Goal: Information Seeking & Learning: Compare options

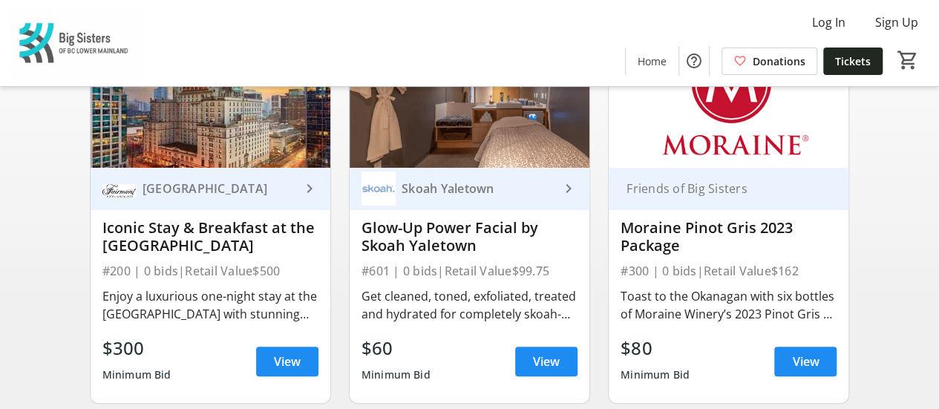
scroll to position [200, 0]
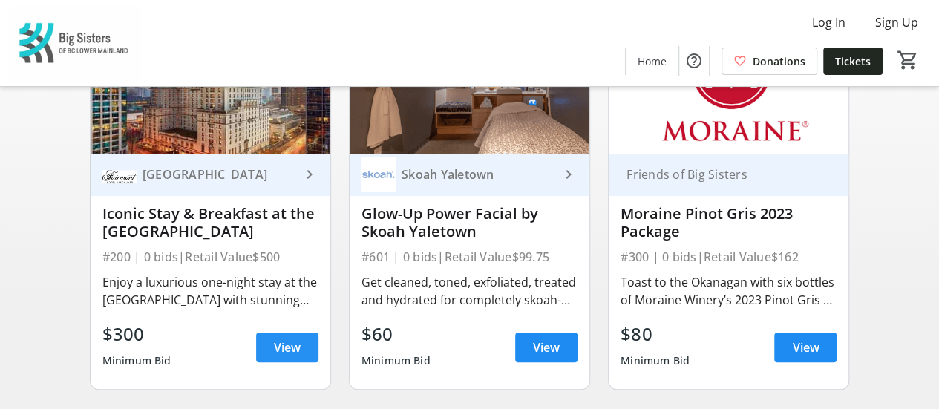
click at [288, 356] on span "View" at bounding box center [287, 347] width 27 height 18
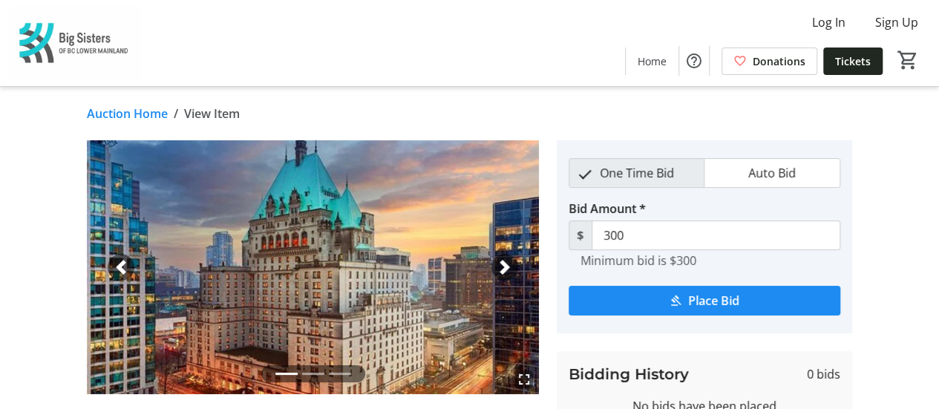
scroll to position [200, 0]
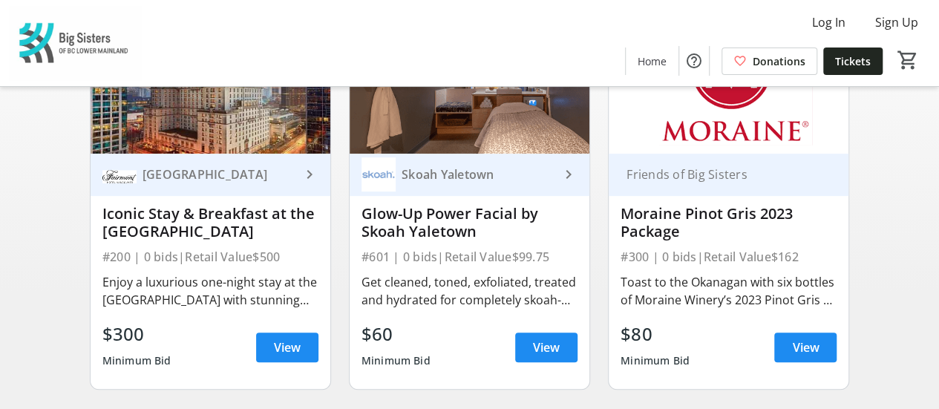
click at [573, 233] on div "Glow-Up Power Facial by Skoah Yaletown" at bounding box center [469, 223] width 216 height 36
click at [548, 356] on span "View" at bounding box center [546, 347] width 27 height 18
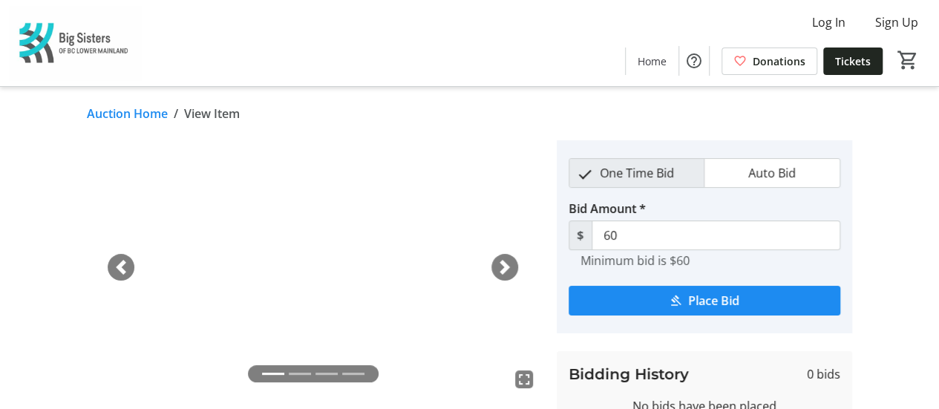
scroll to position [200, 0]
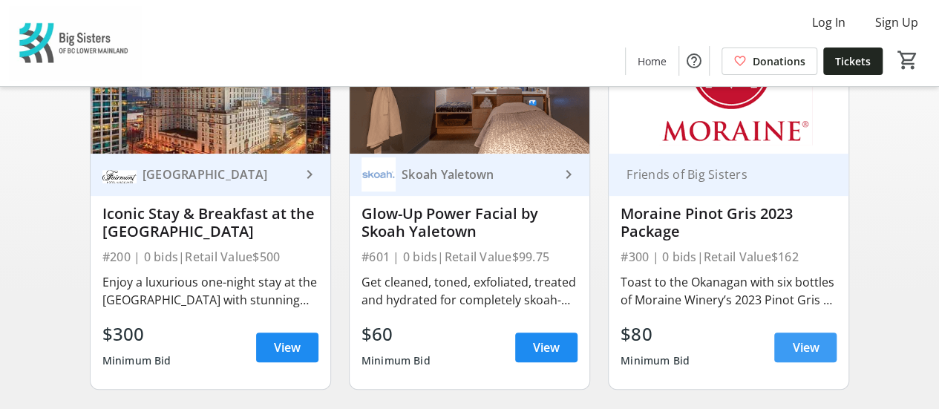
click at [809, 356] on span "View" at bounding box center [805, 347] width 27 height 18
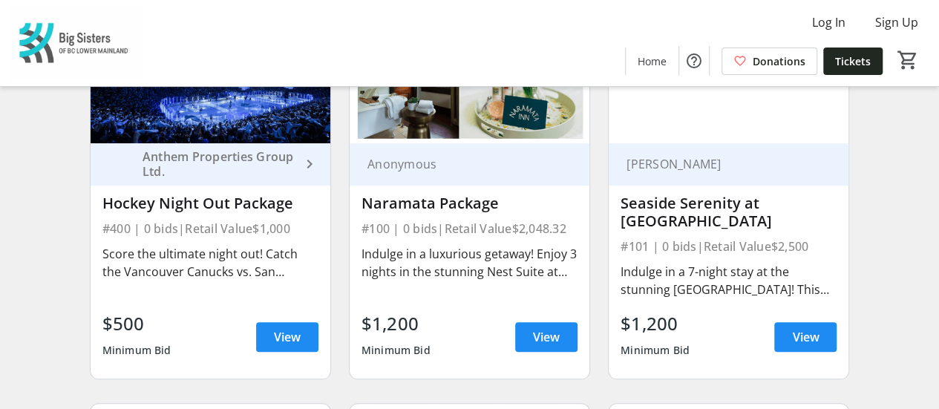
scroll to position [610, 0]
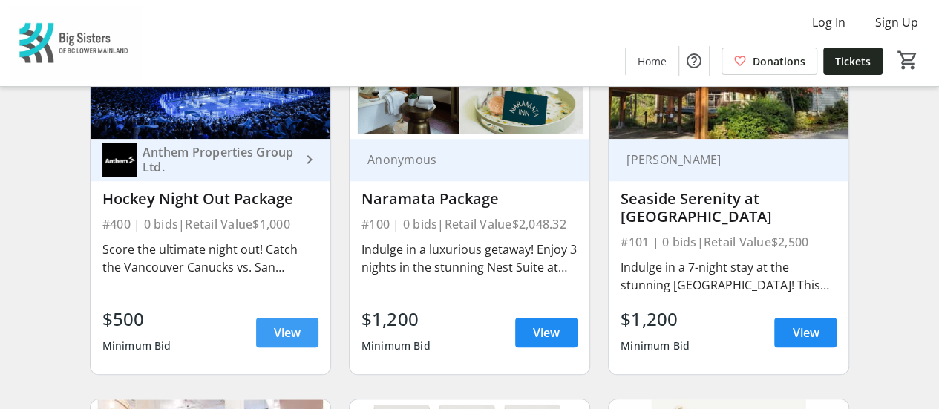
click at [294, 340] on span "View" at bounding box center [287, 333] width 27 height 18
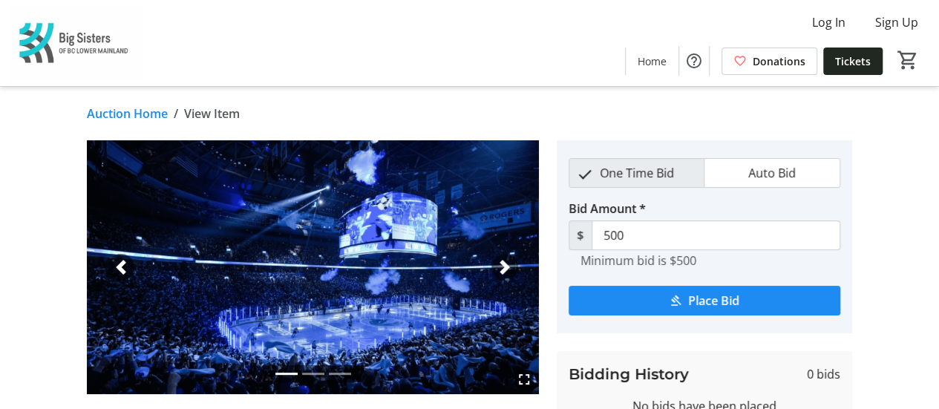
scroll to position [610, 0]
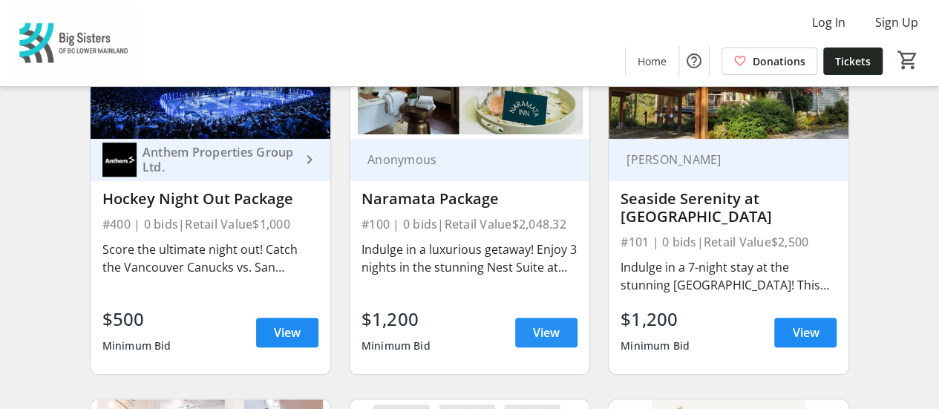
click at [543, 341] on span "View" at bounding box center [546, 333] width 27 height 18
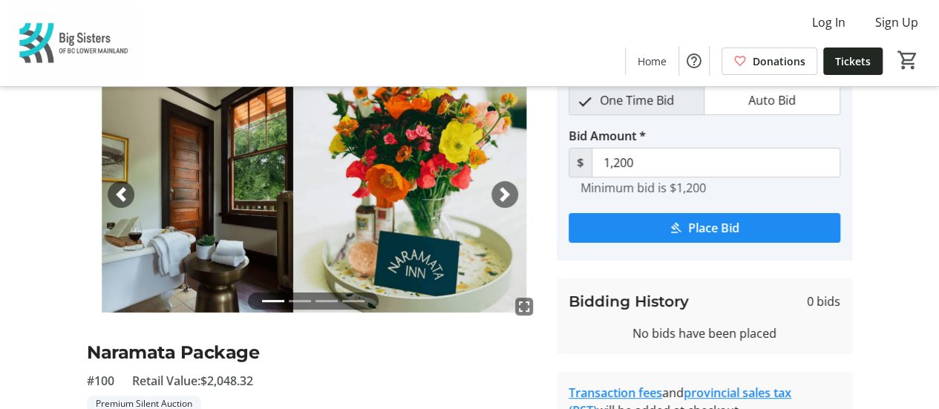
scroll to position [71, 0]
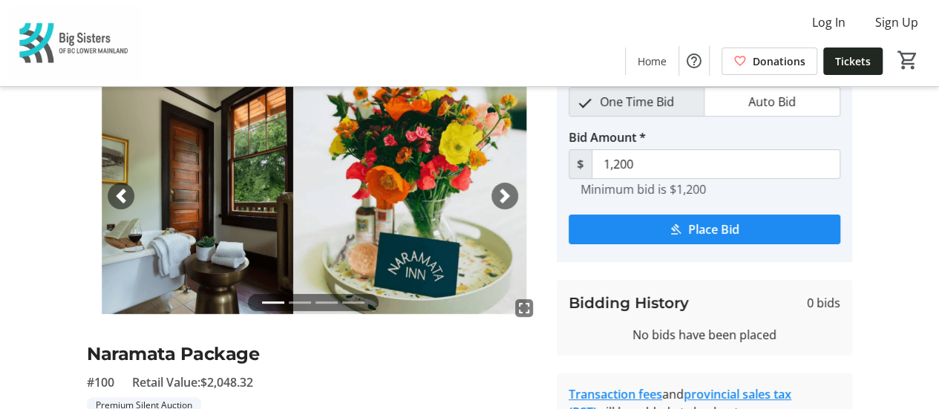
click at [507, 195] on span "button" at bounding box center [504, 195] width 15 height 15
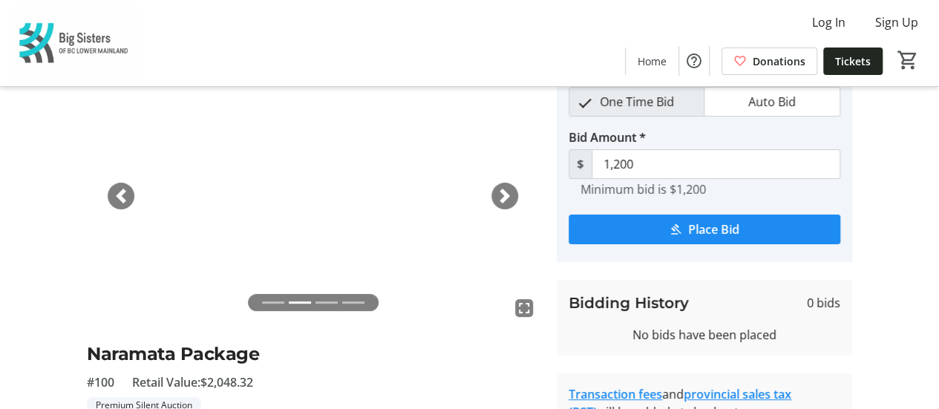
click at [507, 195] on span "button" at bounding box center [504, 195] width 15 height 15
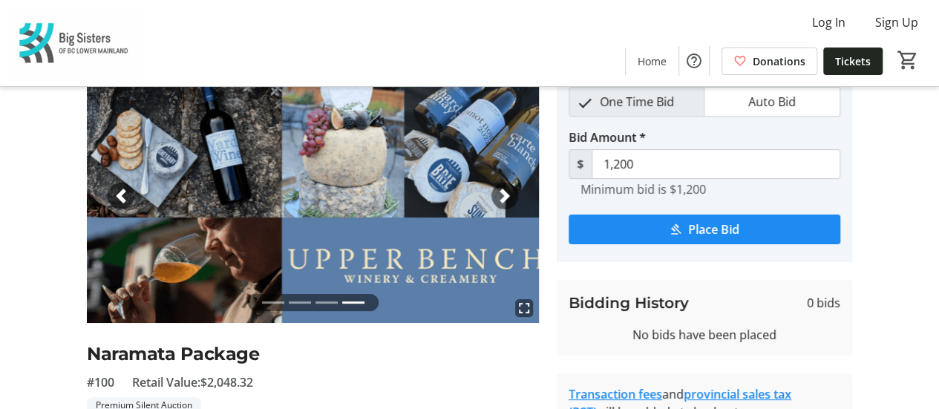
click at [506, 195] on span "button" at bounding box center [504, 195] width 15 height 15
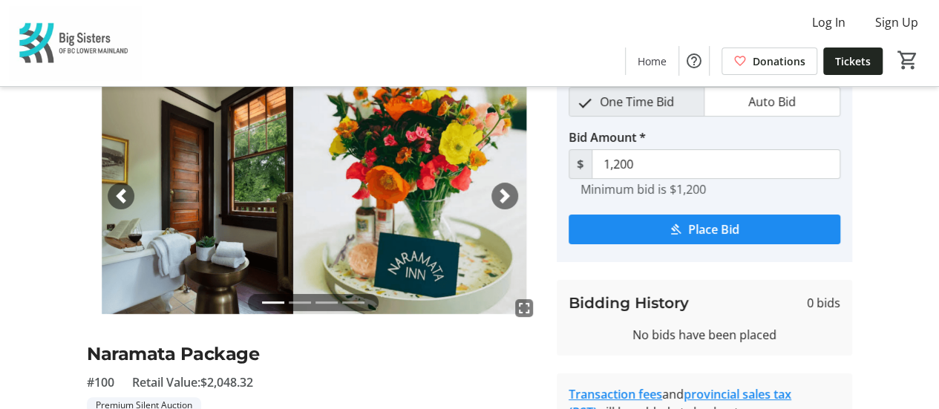
click at [506, 195] on span "button" at bounding box center [504, 195] width 15 height 15
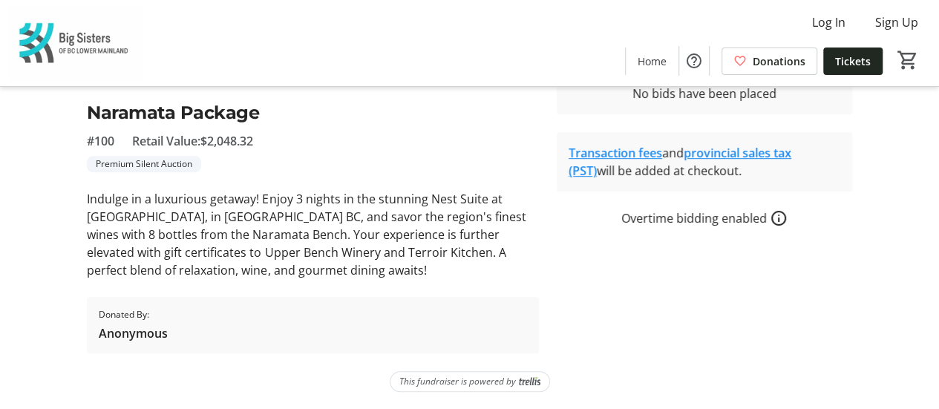
scroll to position [0, 0]
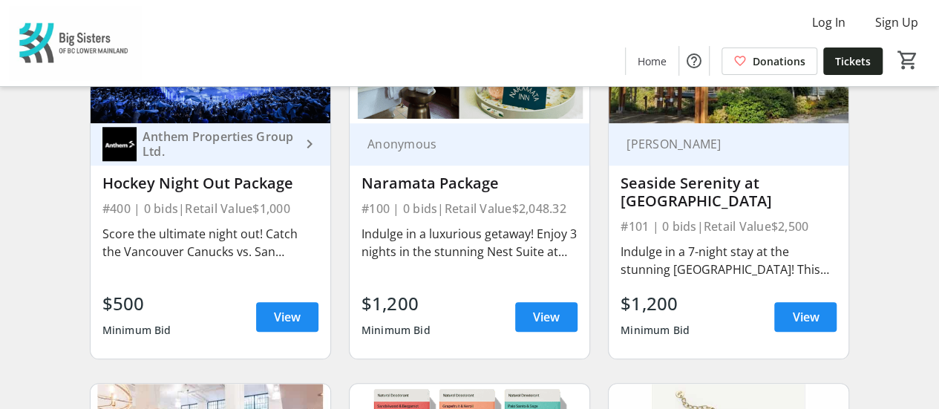
scroll to position [637, 0]
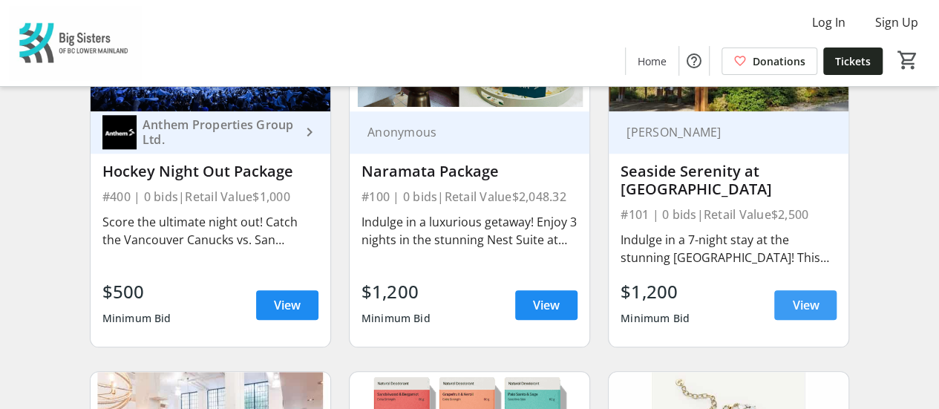
click at [810, 314] on span "View" at bounding box center [805, 305] width 27 height 18
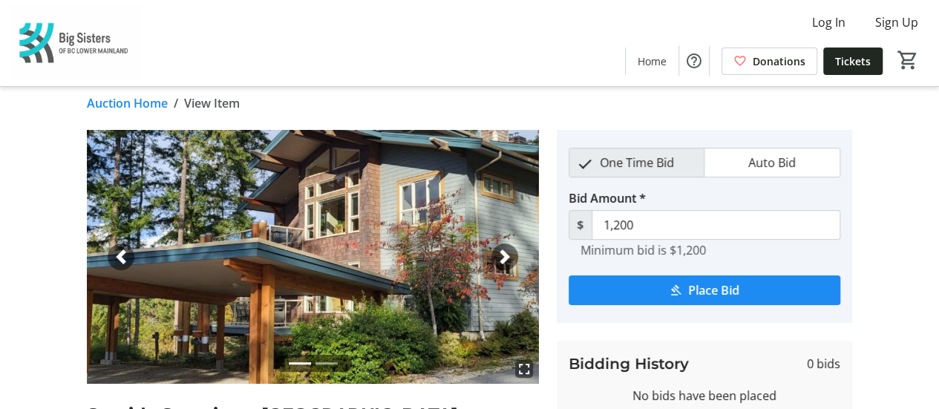
scroll to position [21, 0]
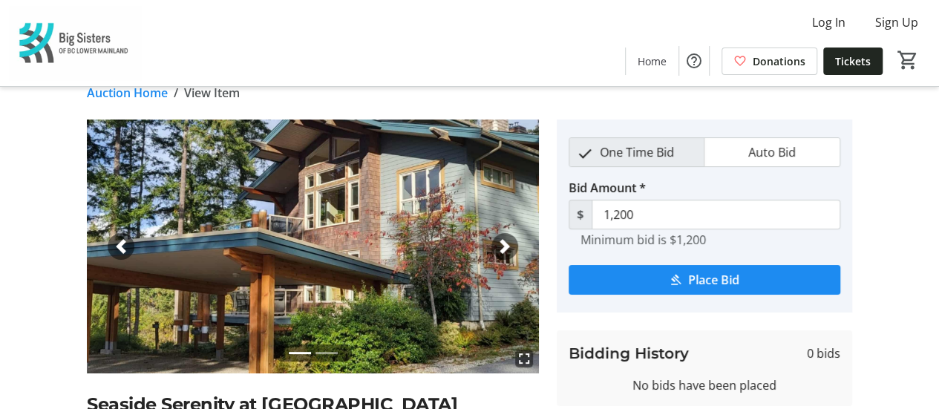
click at [502, 249] on span "button" at bounding box center [504, 246] width 15 height 15
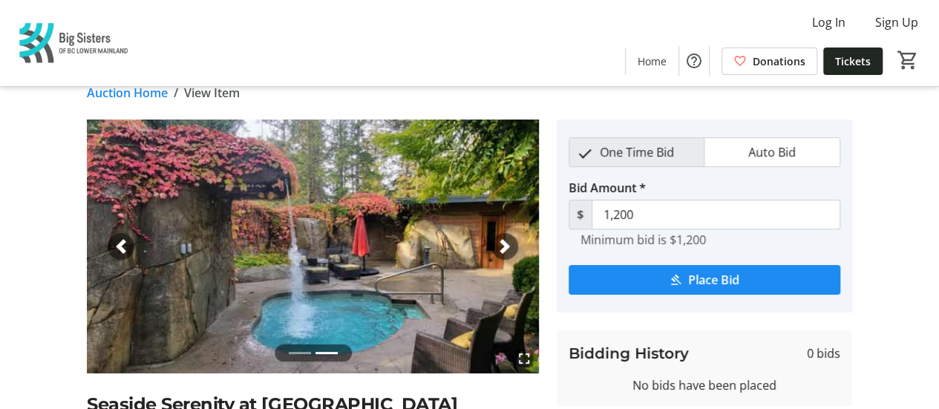
click at [502, 249] on span "button" at bounding box center [504, 246] width 15 height 15
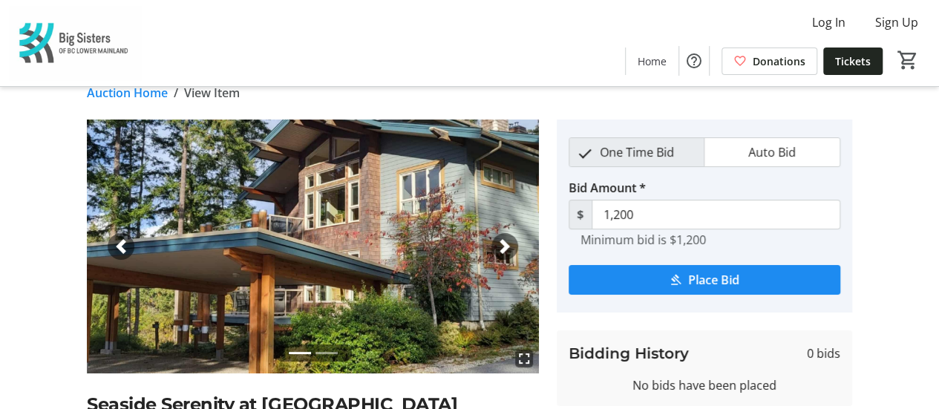
click at [502, 249] on span "button" at bounding box center [504, 246] width 15 height 15
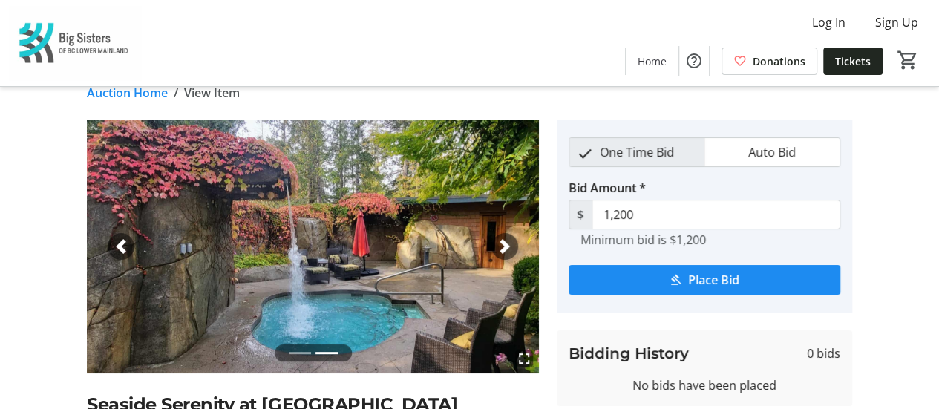
click at [502, 249] on span "button" at bounding box center [504, 246] width 15 height 15
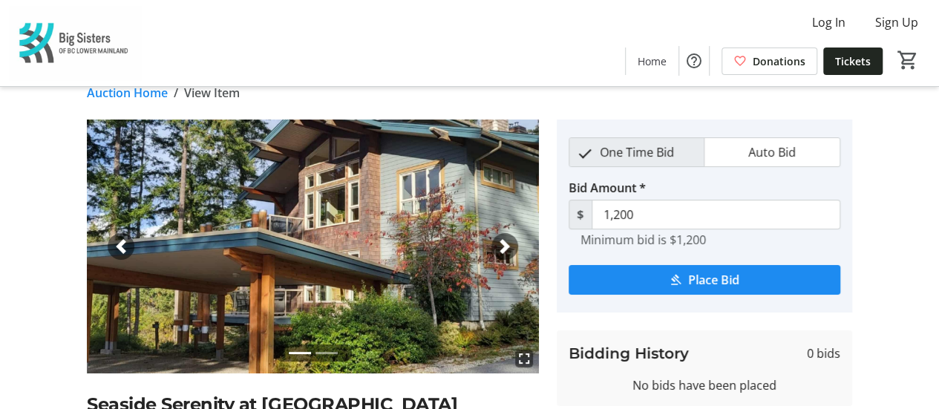
click at [502, 249] on span "button" at bounding box center [504, 246] width 15 height 15
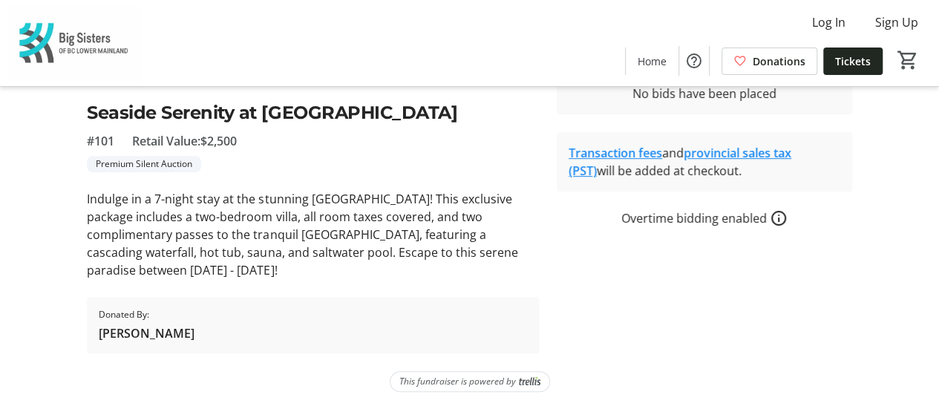
scroll to position [0, 0]
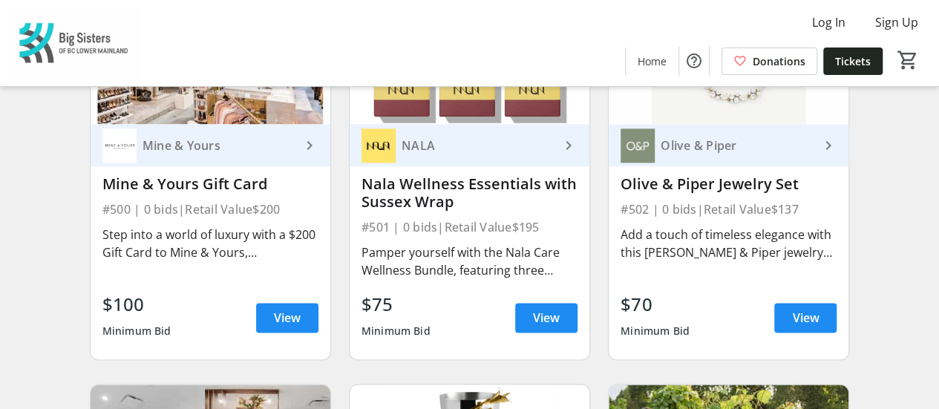
scroll to position [1027, 0]
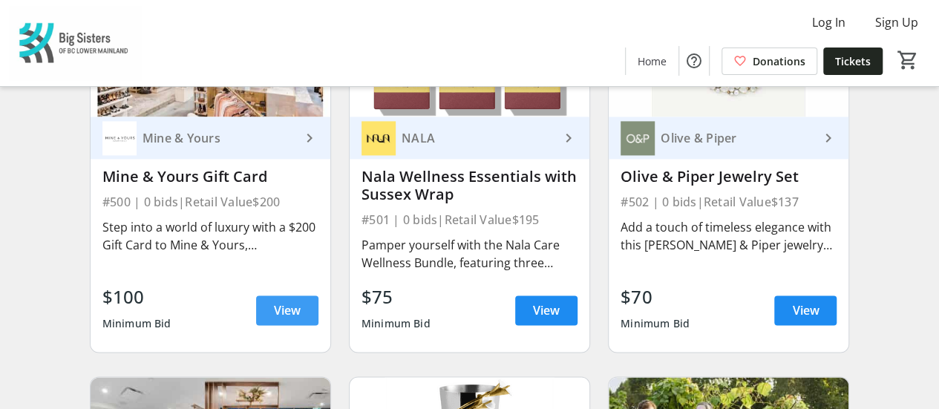
click at [288, 319] on span "View" at bounding box center [287, 310] width 27 height 18
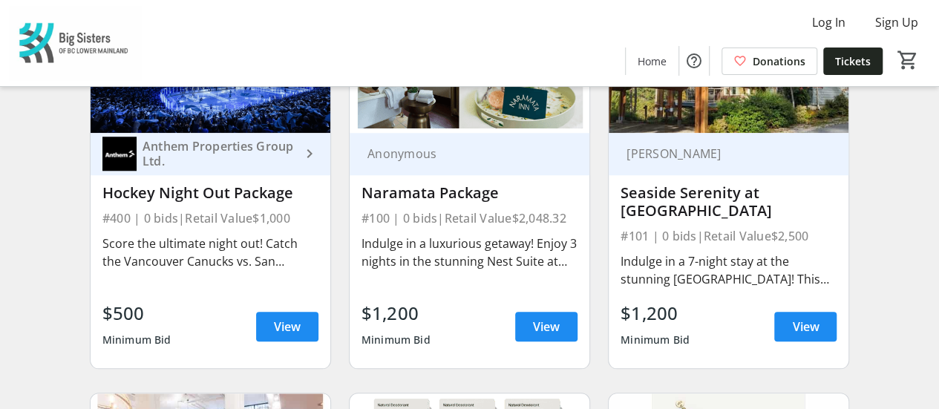
scroll to position [626, 0]
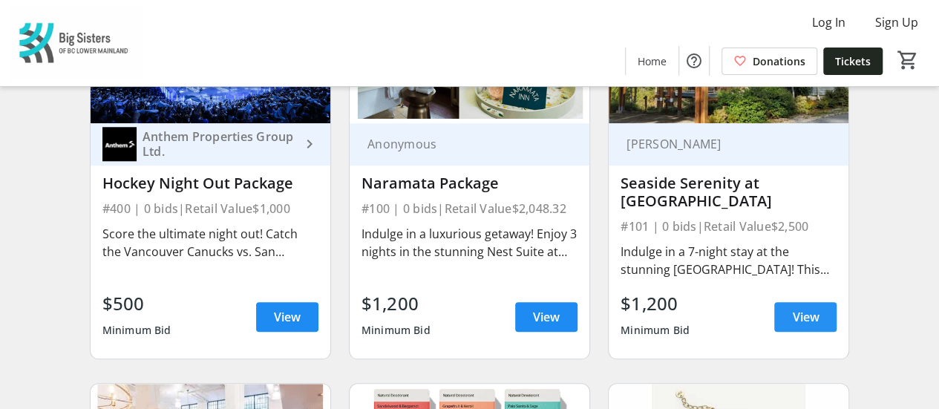
click at [804, 326] on span "View" at bounding box center [805, 317] width 27 height 18
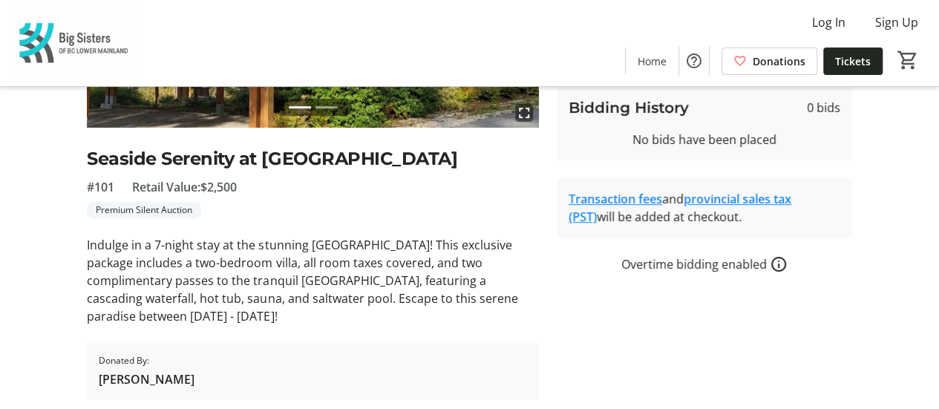
scroll to position [279, 0]
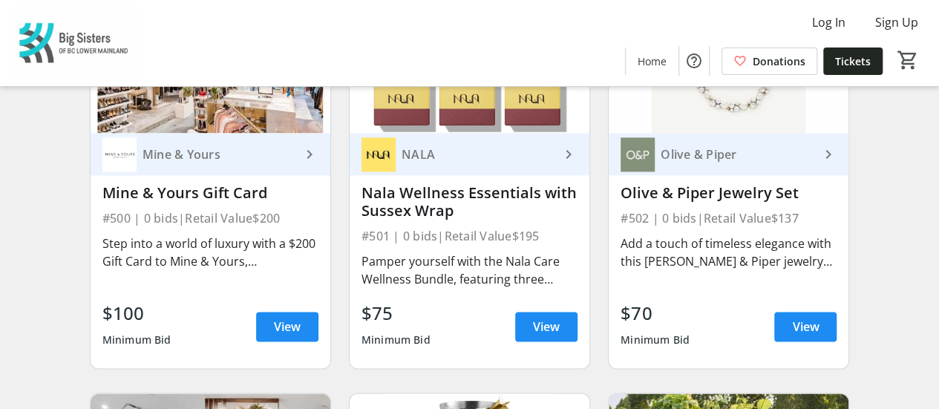
scroll to position [1020, 0]
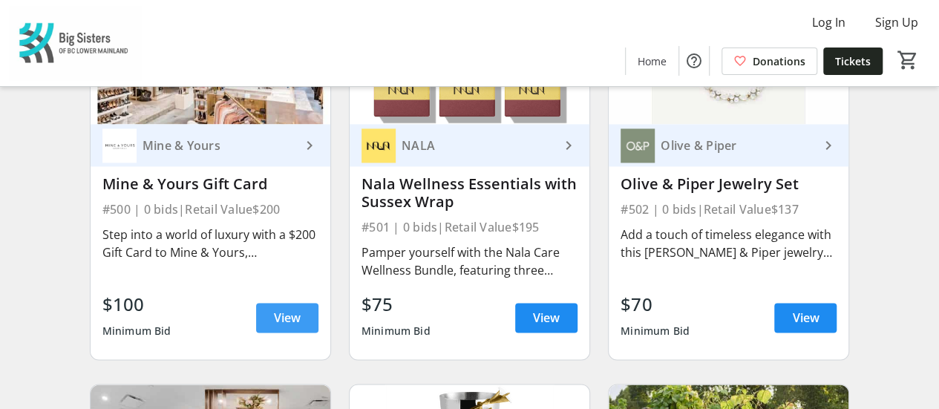
click at [299, 327] on span "View" at bounding box center [287, 318] width 27 height 18
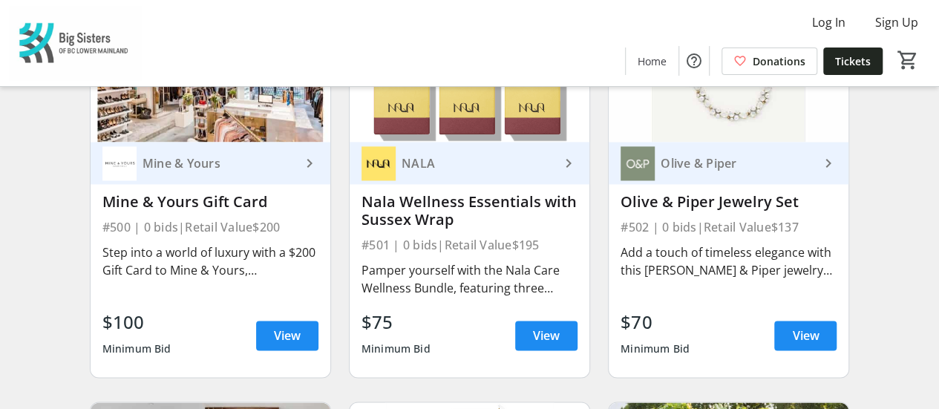
scroll to position [1007, 0]
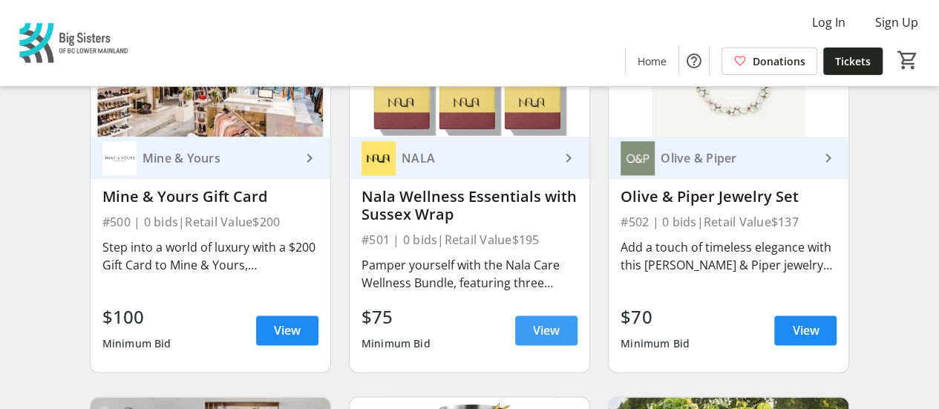
click at [548, 339] on span "View" at bounding box center [546, 330] width 27 height 18
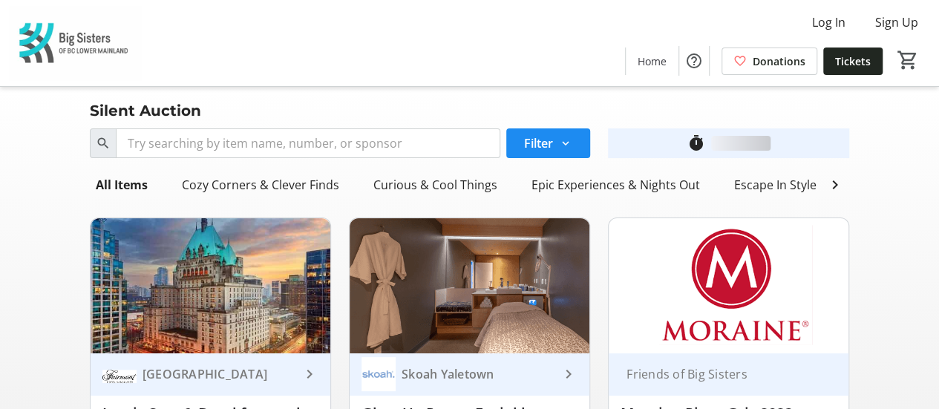
scroll to position [1007, 0]
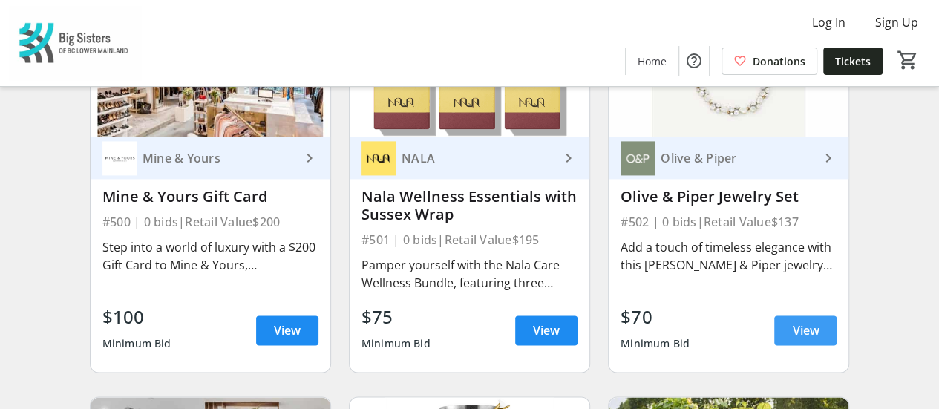
click at [813, 339] on span "View" at bounding box center [805, 330] width 27 height 18
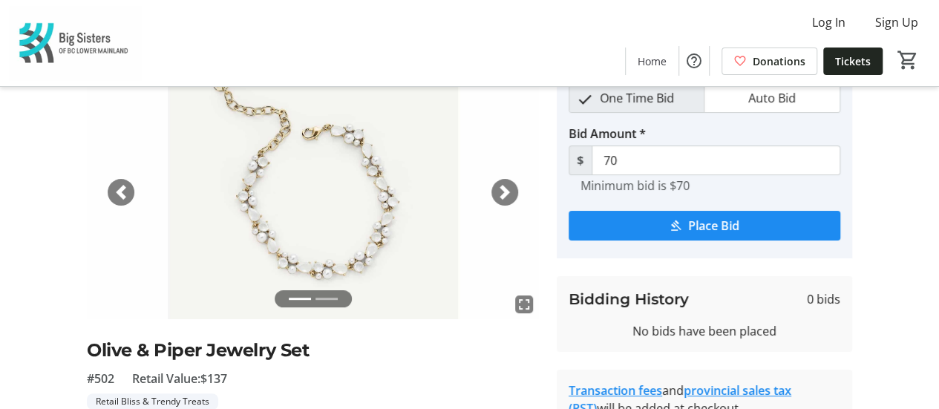
scroll to position [73, 0]
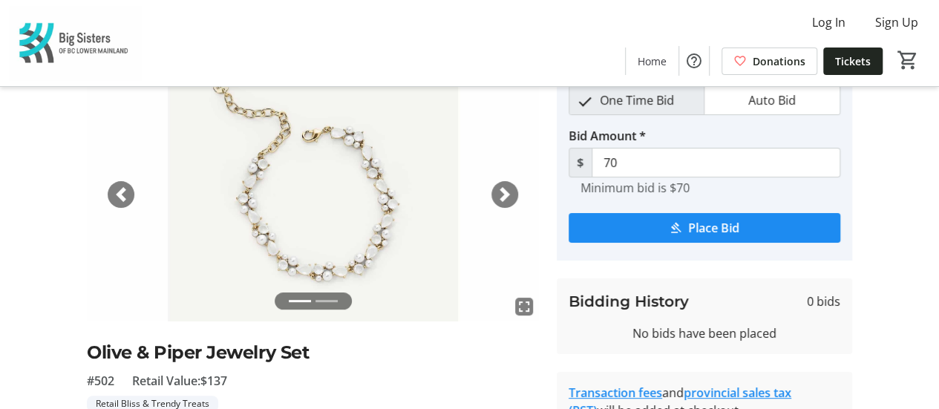
click at [503, 192] on span "button" at bounding box center [504, 194] width 15 height 15
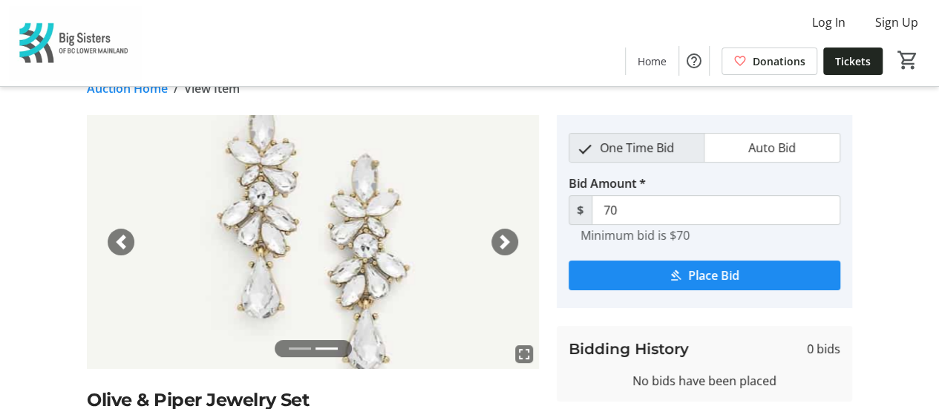
scroll to position [0, 0]
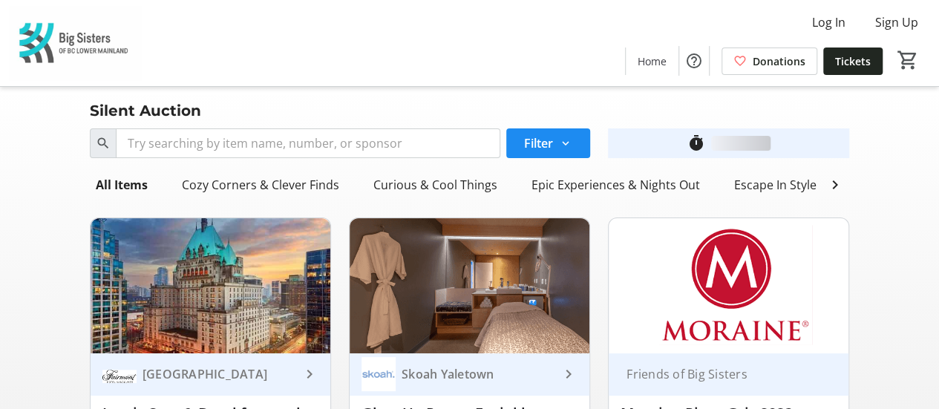
scroll to position [1007, 0]
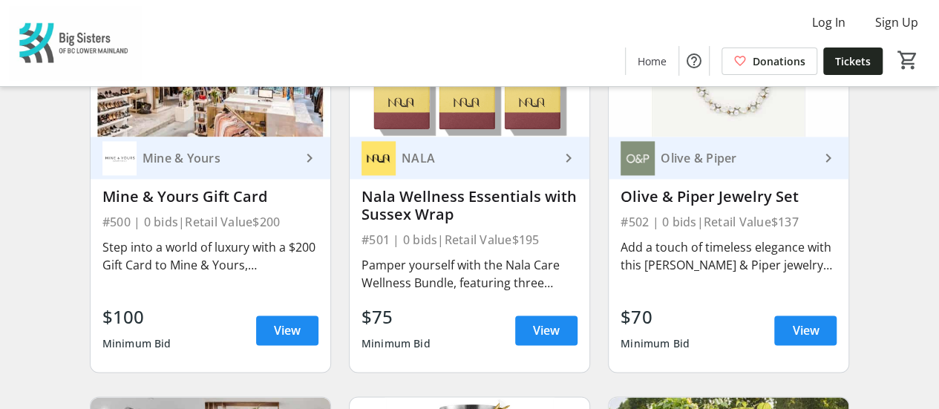
click at [827, 167] on mat-icon "keyboard_arrow_right" at bounding box center [827, 158] width 18 height 18
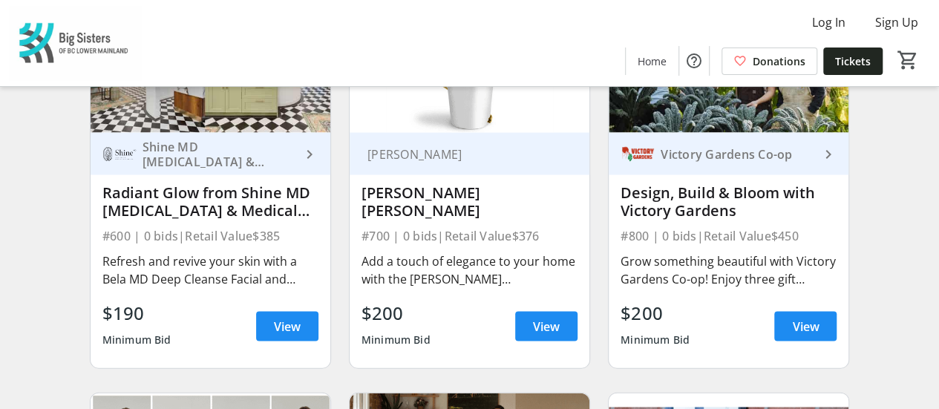
scroll to position [1438, 0]
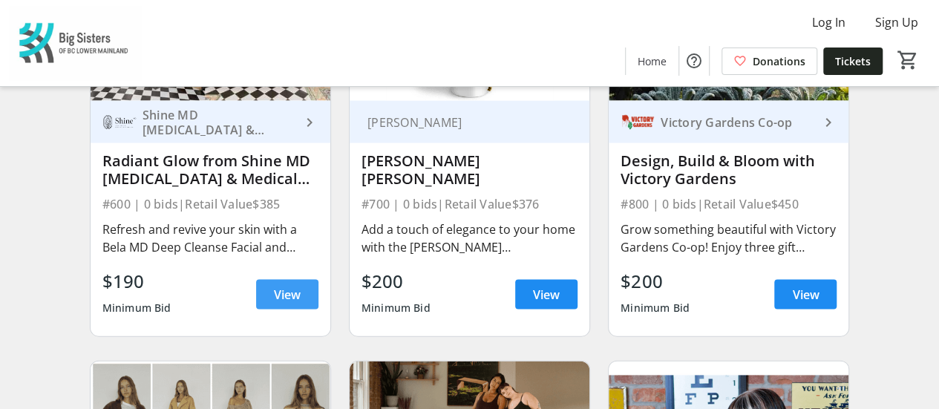
click at [288, 304] on span "View" at bounding box center [287, 295] width 27 height 18
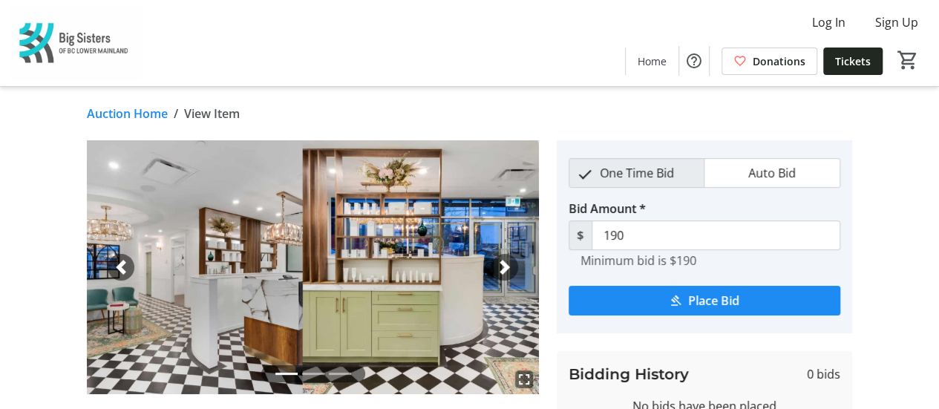
click at [501, 270] on span "button" at bounding box center [504, 267] width 15 height 15
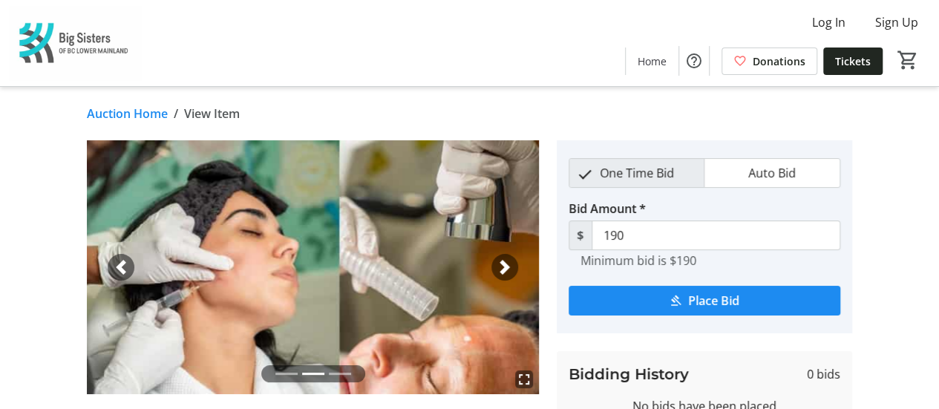
click at [501, 270] on span "button" at bounding box center [504, 267] width 15 height 15
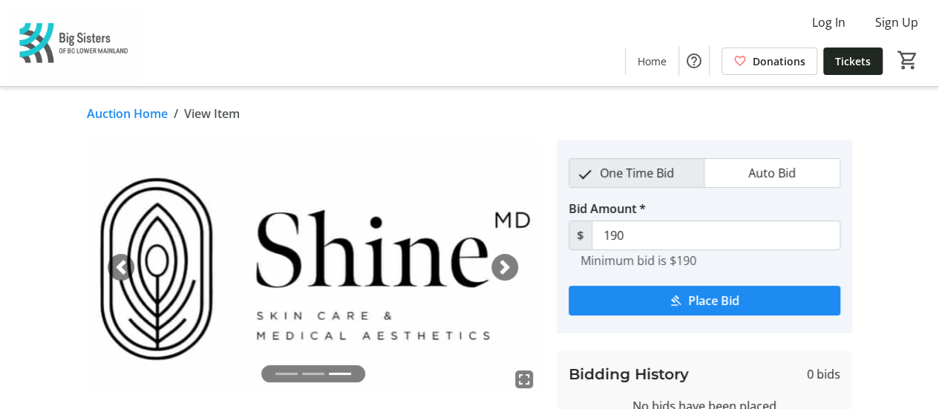
click at [501, 270] on span "button" at bounding box center [504, 267] width 15 height 15
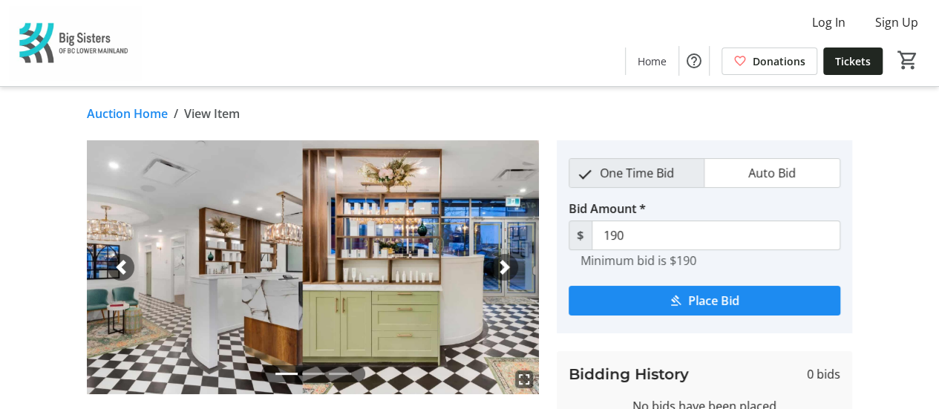
scroll to position [1438, 0]
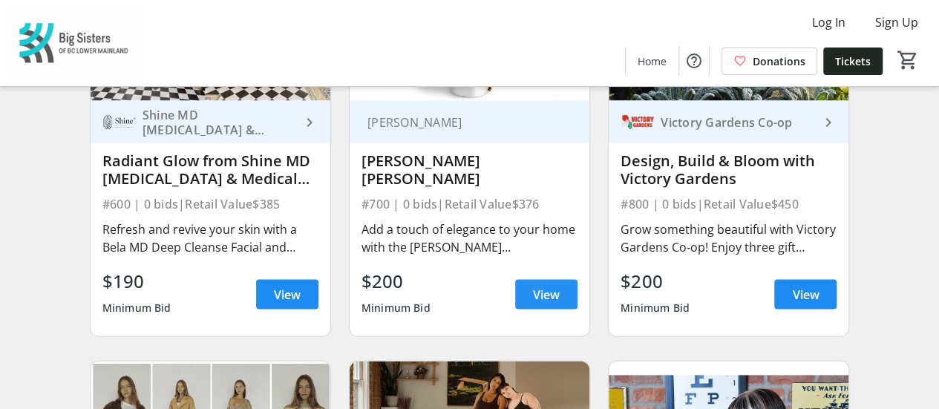
click at [552, 304] on span "View" at bounding box center [546, 295] width 27 height 18
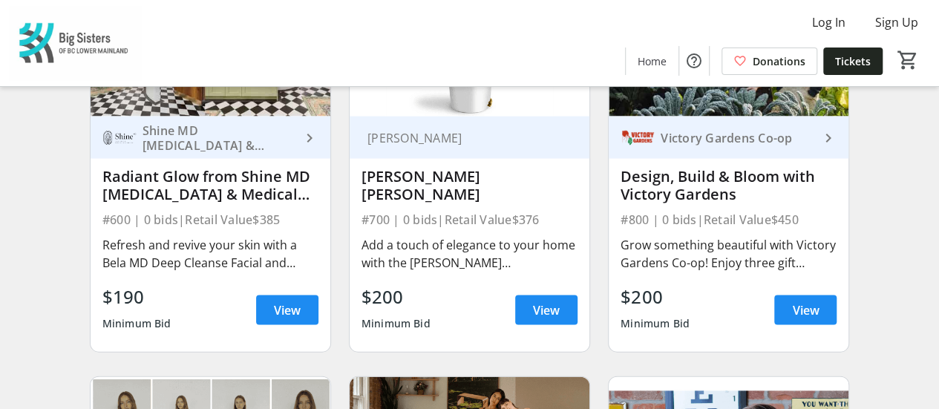
scroll to position [1370, 0]
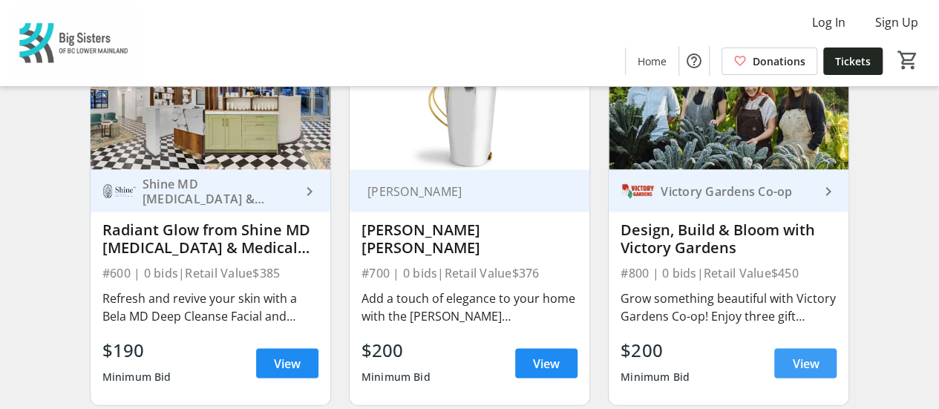
click at [812, 372] on span "View" at bounding box center [805, 363] width 27 height 18
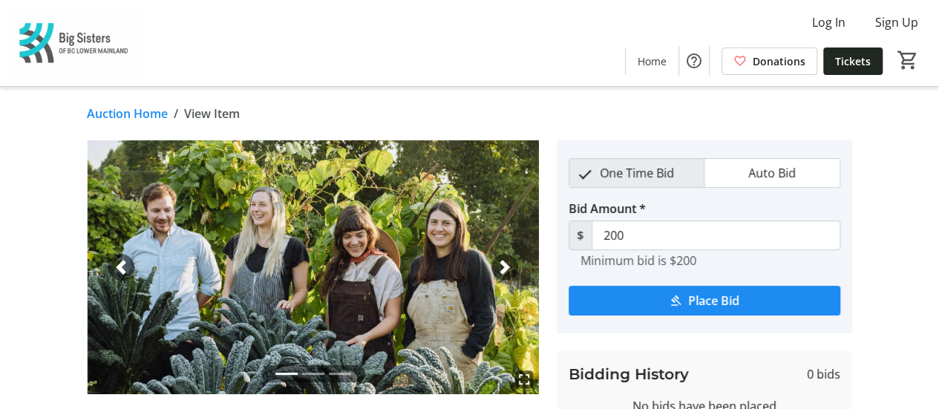
click at [503, 266] on span "button" at bounding box center [504, 267] width 15 height 15
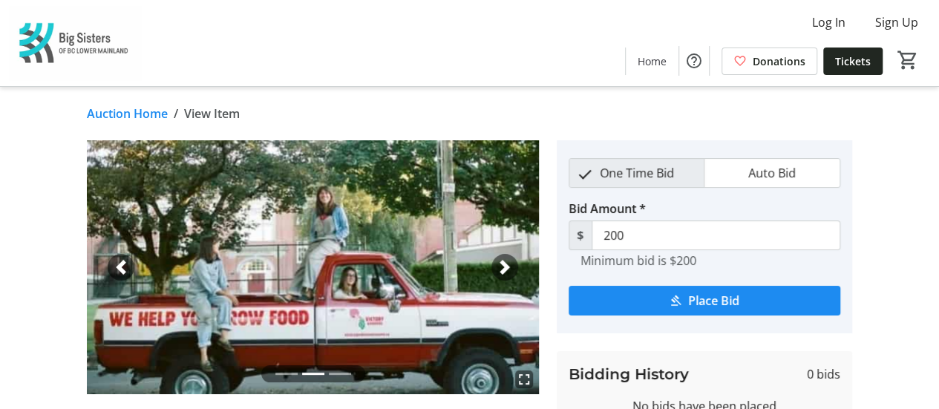
click at [503, 266] on span "button" at bounding box center [504, 267] width 15 height 15
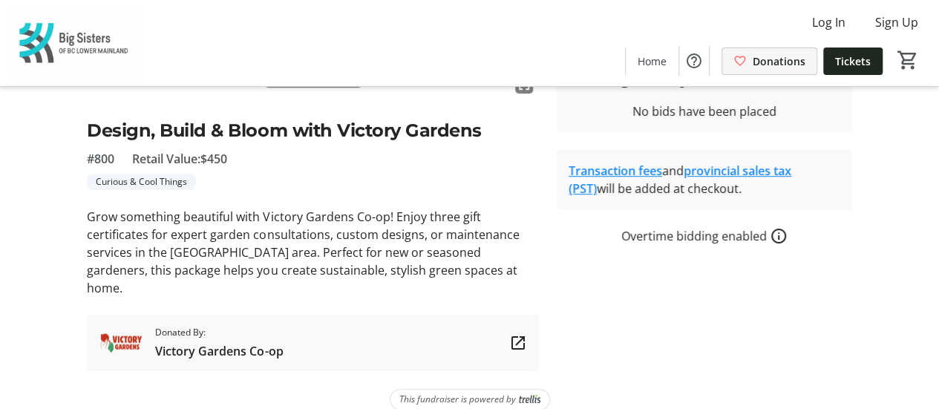
scroll to position [39, 0]
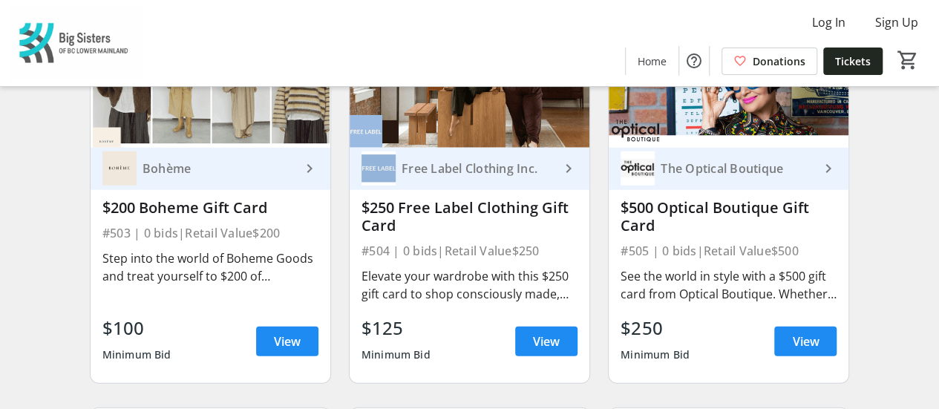
scroll to position [1809, 0]
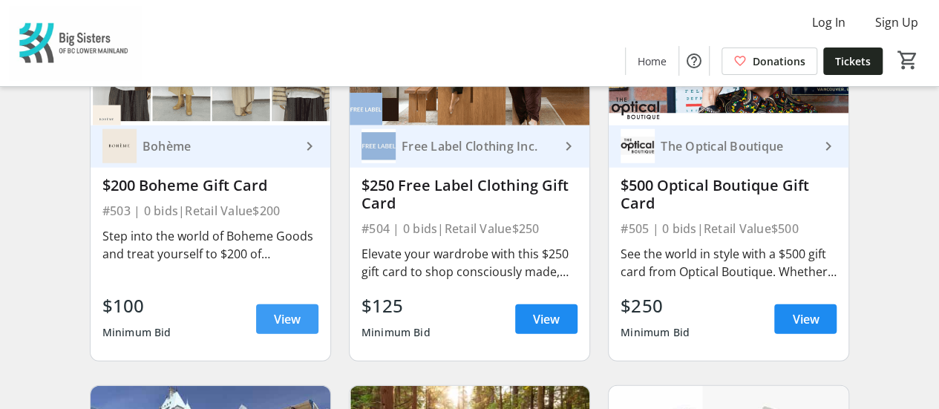
click at [288, 328] on span "View" at bounding box center [287, 319] width 27 height 18
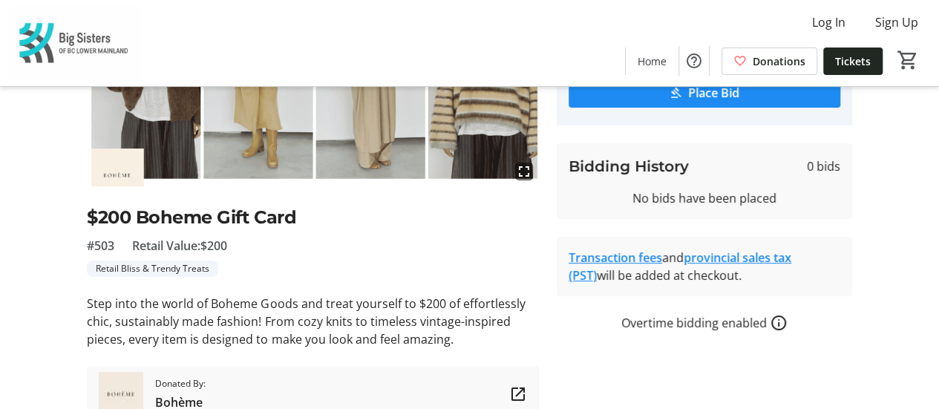
scroll to position [6, 0]
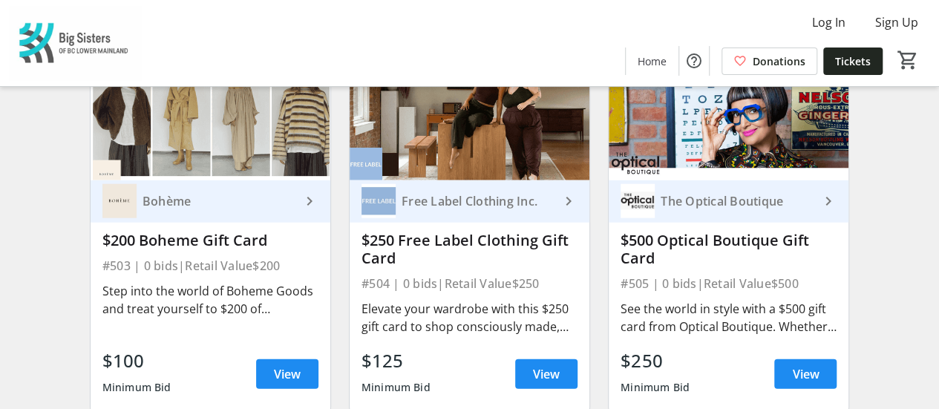
scroll to position [1772, 0]
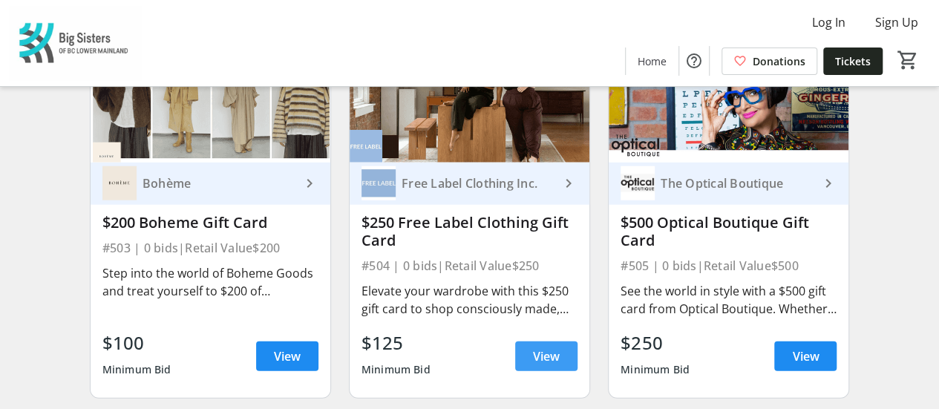
click at [545, 365] on span "View" at bounding box center [546, 356] width 27 height 18
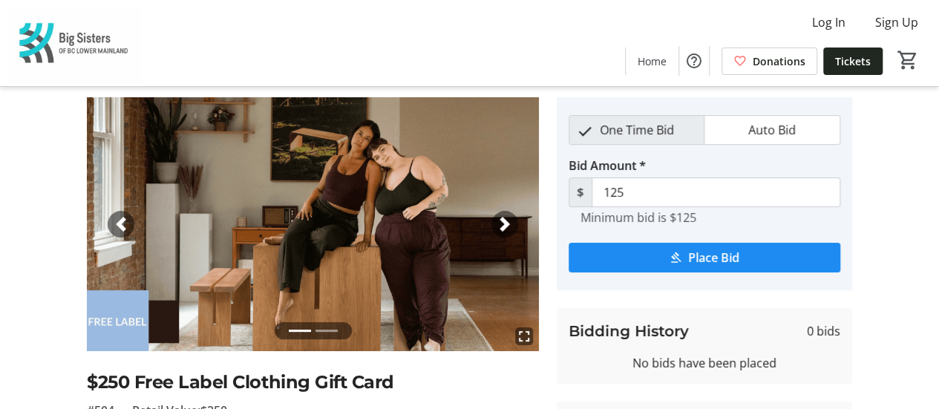
scroll to position [33, 0]
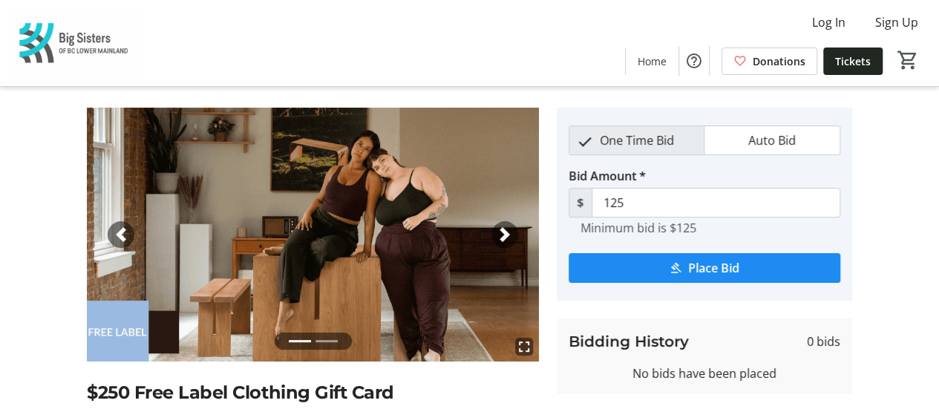
click at [505, 234] on span "button" at bounding box center [504, 234] width 15 height 15
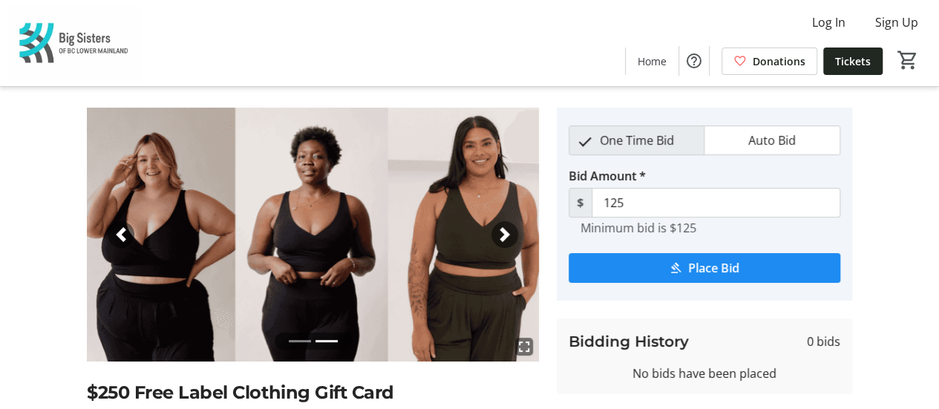
click at [505, 234] on span "button" at bounding box center [504, 234] width 15 height 15
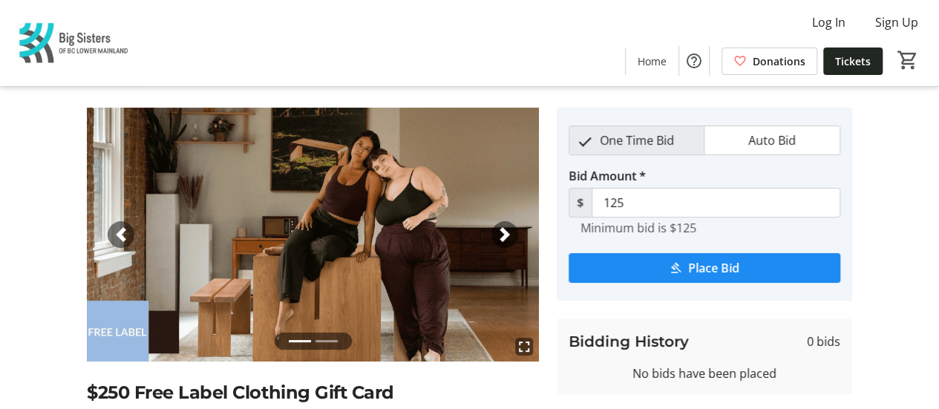
click at [505, 234] on span "button" at bounding box center [504, 234] width 15 height 15
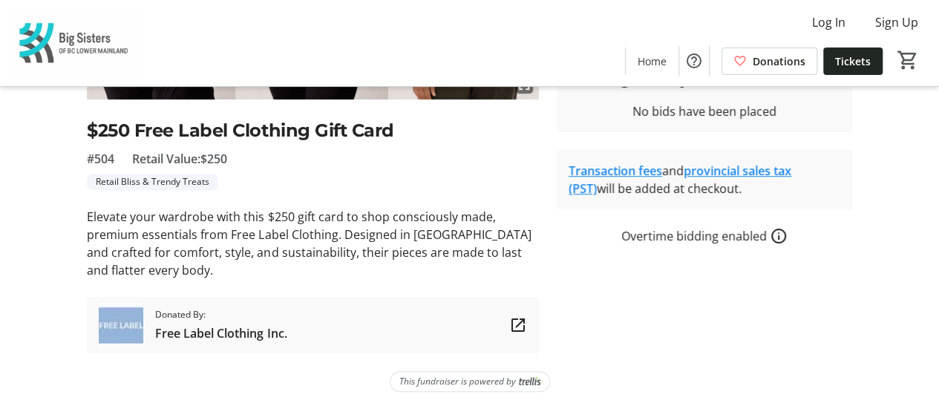
scroll to position [0, 0]
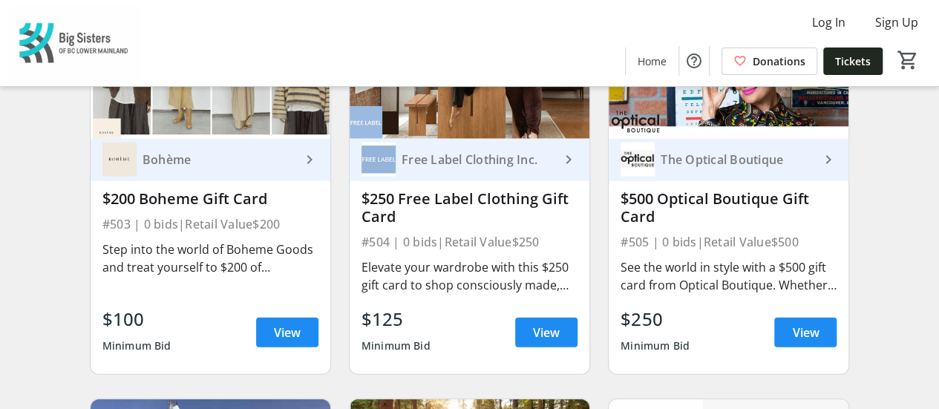
scroll to position [1814, 0]
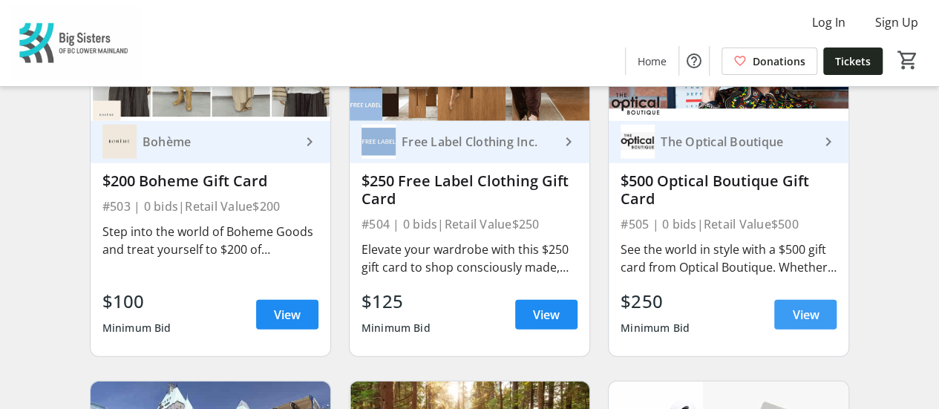
click at [804, 324] on span "View" at bounding box center [805, 315] width 27 height 18
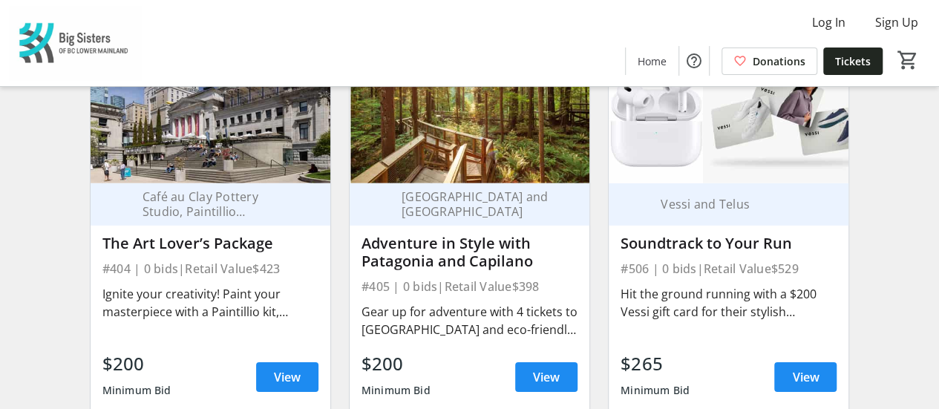
scroll to position [2195, 0]
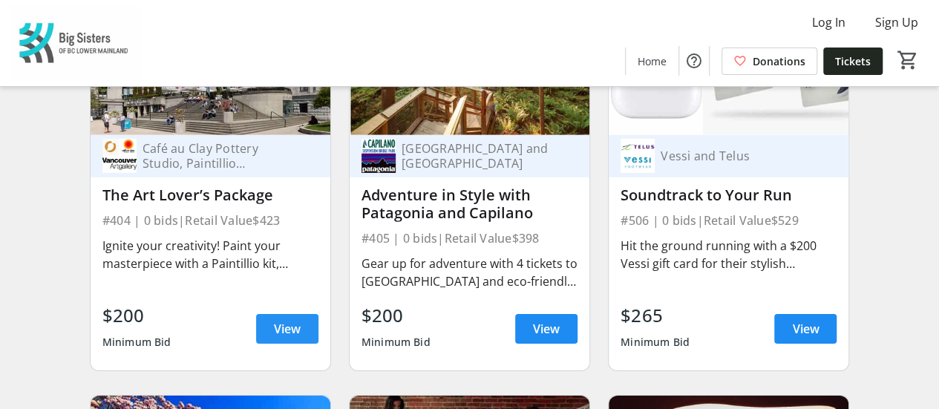
click at [292, 338] on span "View" at bounding box center [287, 329] width 27 height 18
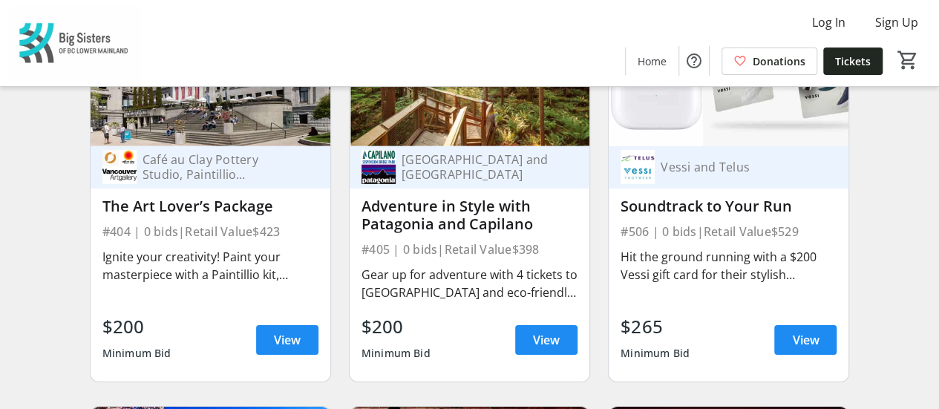
scroll to position [2193, 0]
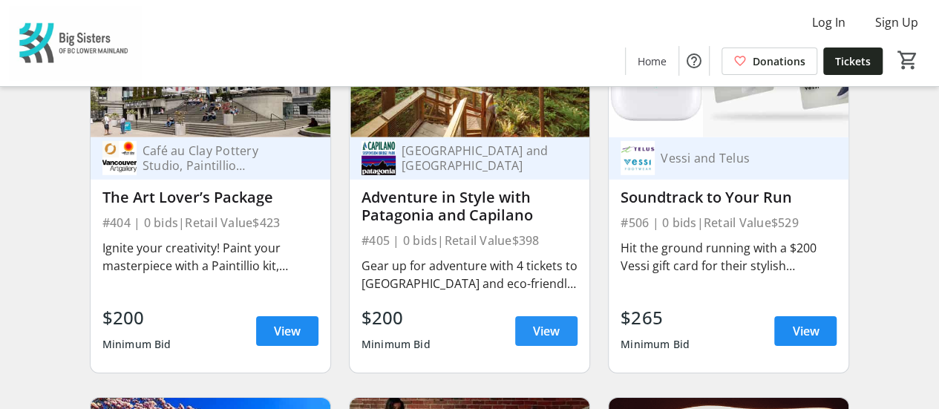
click at [544, 340] on span "View" at bounding box center [546, 331] width 27 height 18
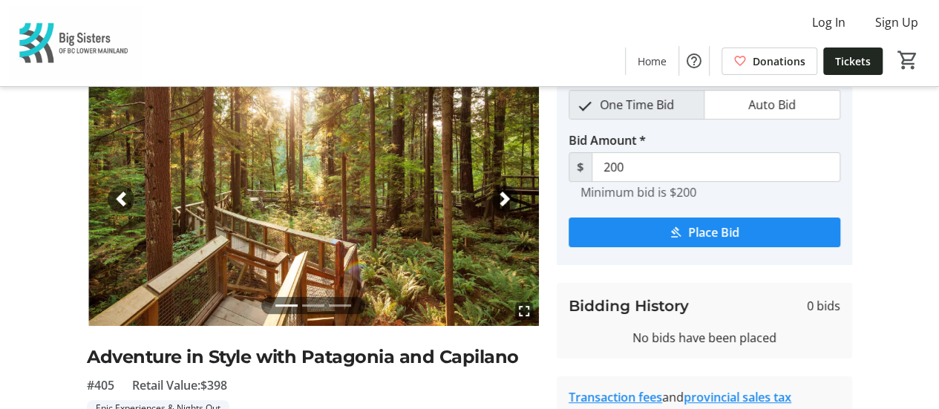
scroll to position [91, 0]
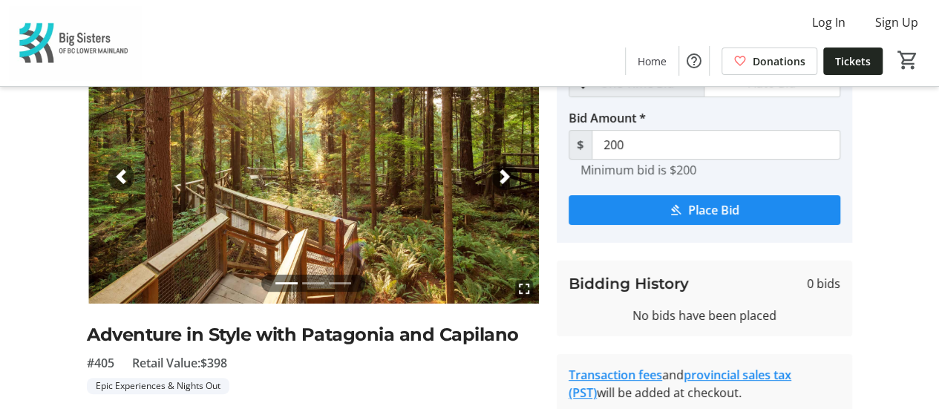
click at [503, 177] on span "button" at bounding box center [504, 176] width 15 height 15
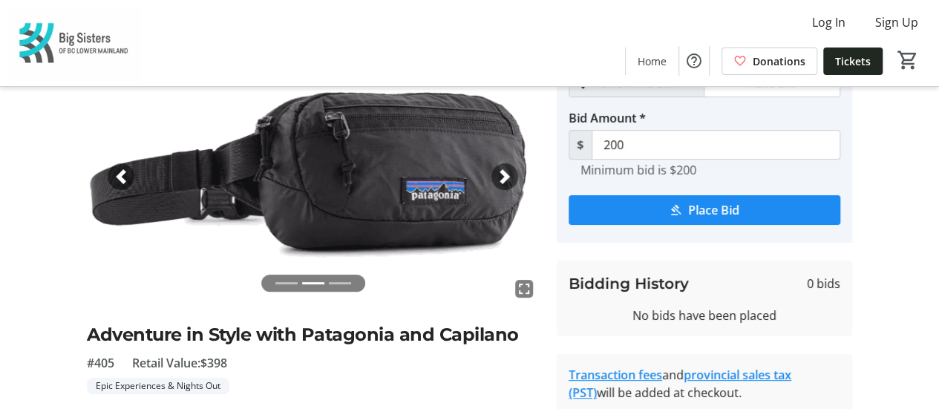
click at [503, 177] on span "button" at bounding box center [504, 176] width 15 height 15
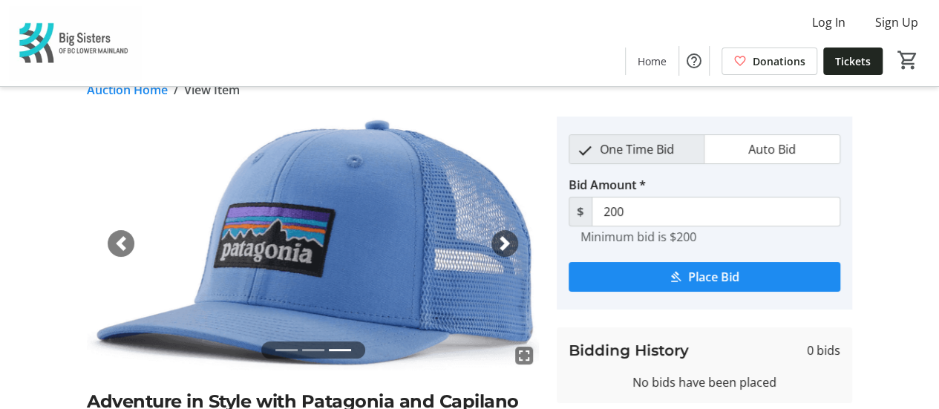
scroll to position [277, 0]
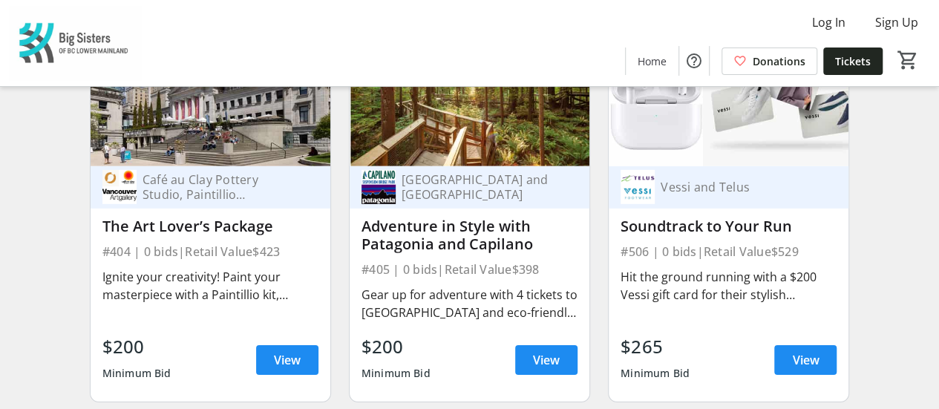
scroll to position [2182, 0]
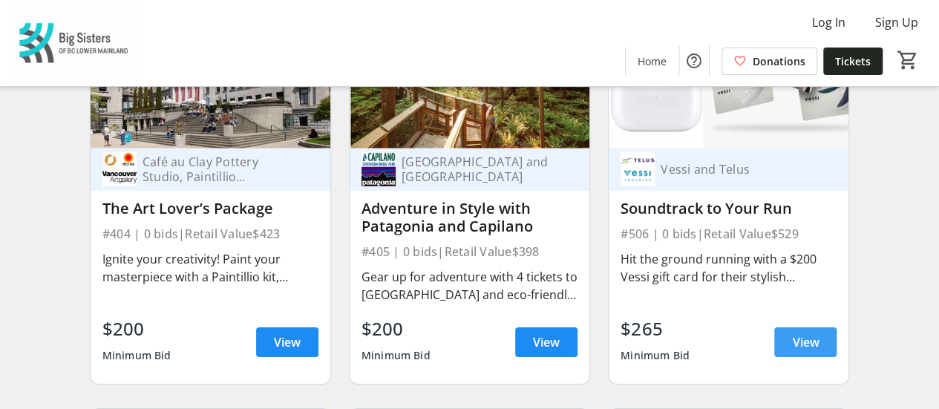
click at [810, 351] on span "View" at bounding box center [805, 342] width 27 height 18
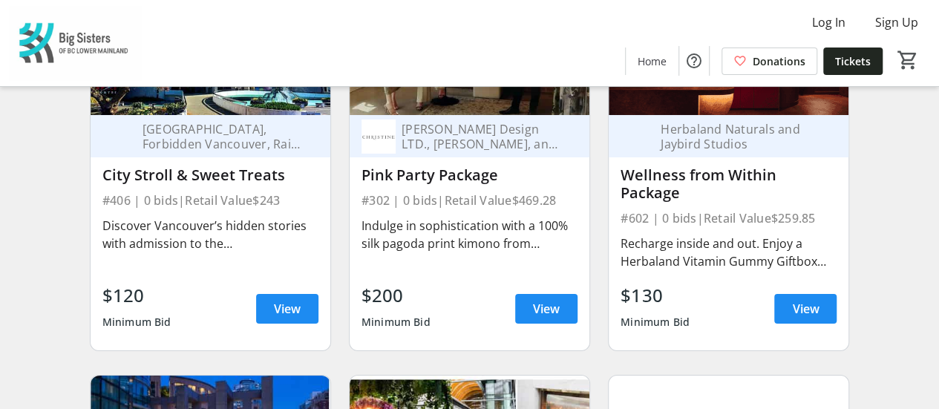
scroll to position [2552, 0]
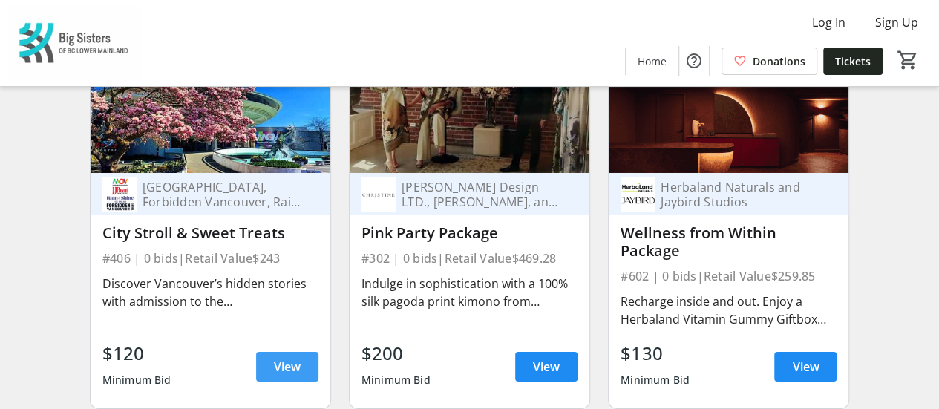
click at [292, 358] on span "View" at bounding box center [287, 367] width 27 height 18
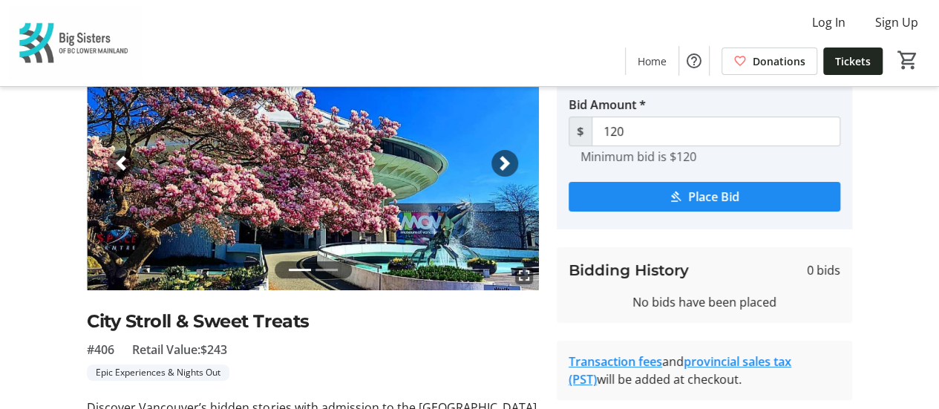
scroll to position [103, 0]
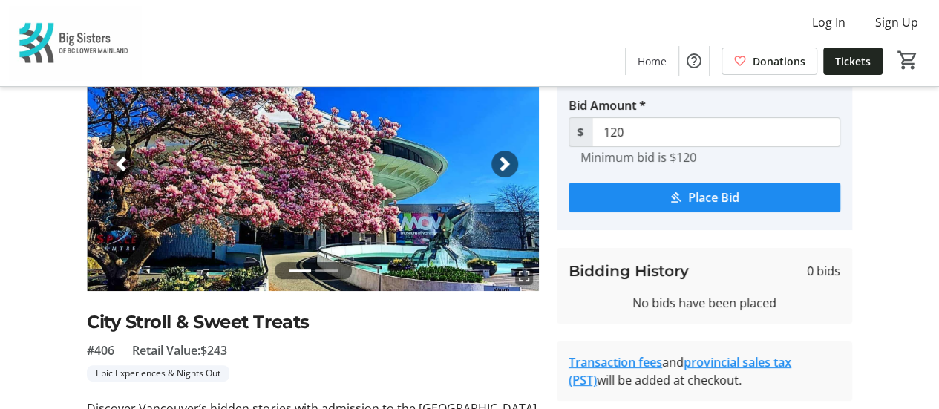
click at [505, 157] on span "button" at bounding box center [504, 164] width 15 height 15
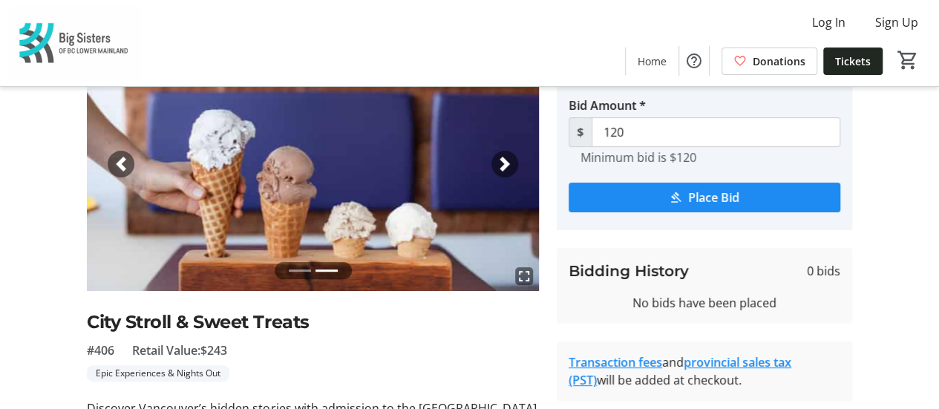
click at [505, 157] on span "button" at bounding box center [504, 164] width 15 height 15
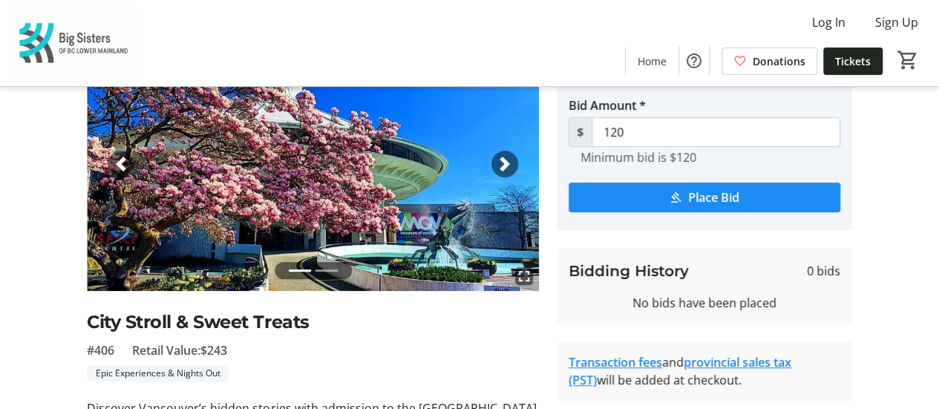
click at [505, 157] on span "button" at bounding box center [504, 164] width 15 height 15
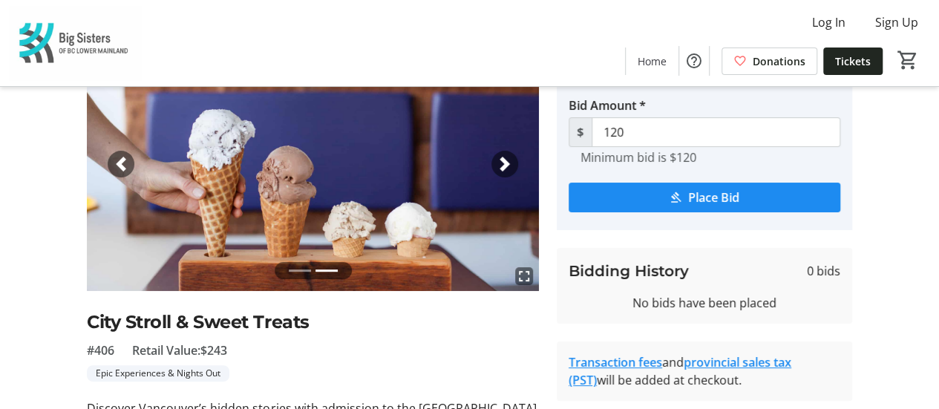
click at [506, 164] on span "button" at bounding box center [504, 164] width 15 height 15
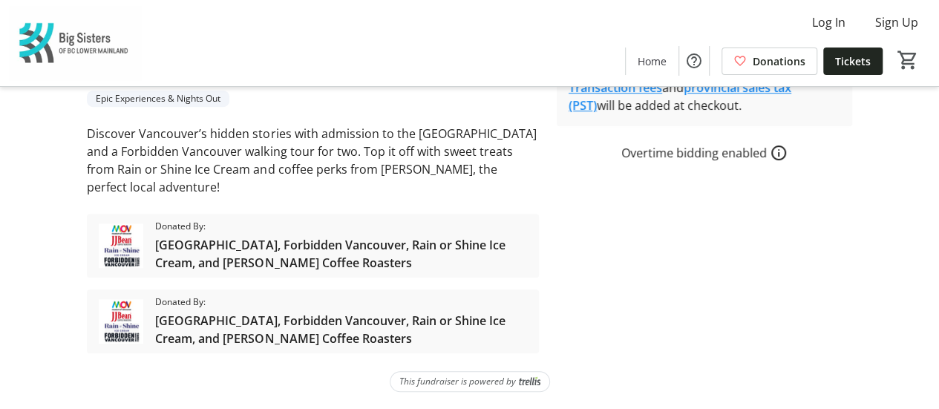
scroll to position [0, 0]
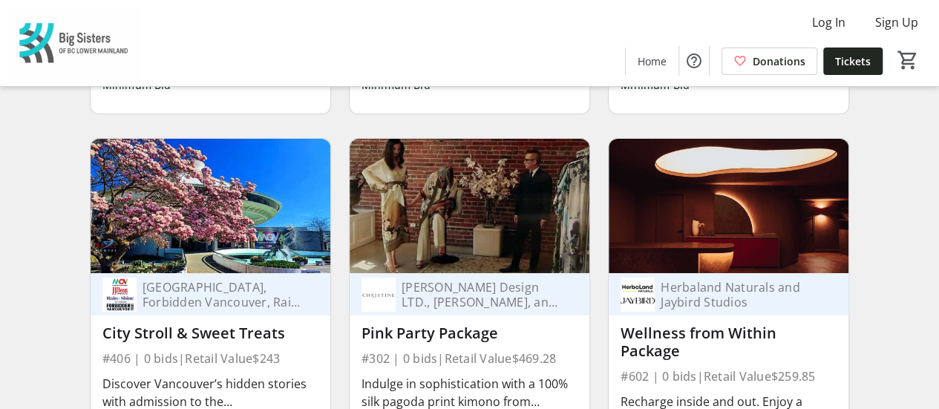
scroll to position [2523, 0]
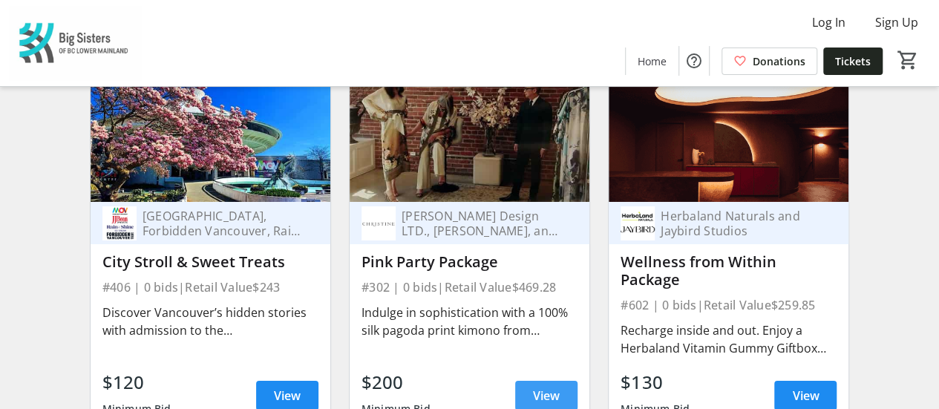
click at [555, 387] on span "View" at bounding box center [546, 396] width 27 height 18
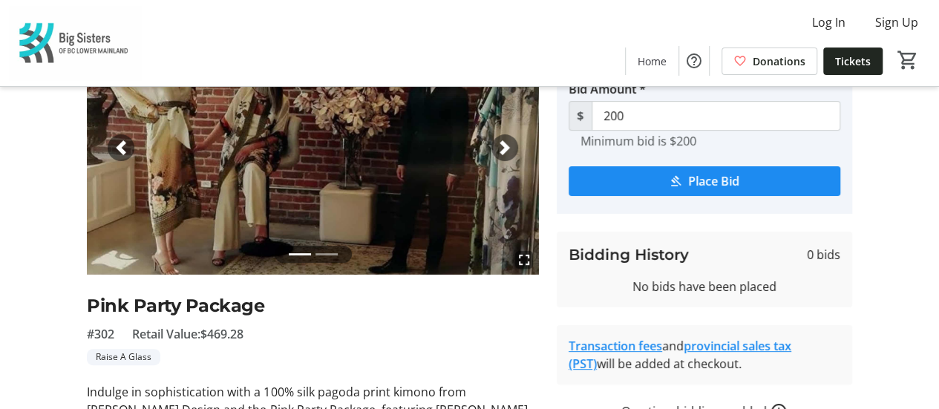
scroll to position [105, 0]
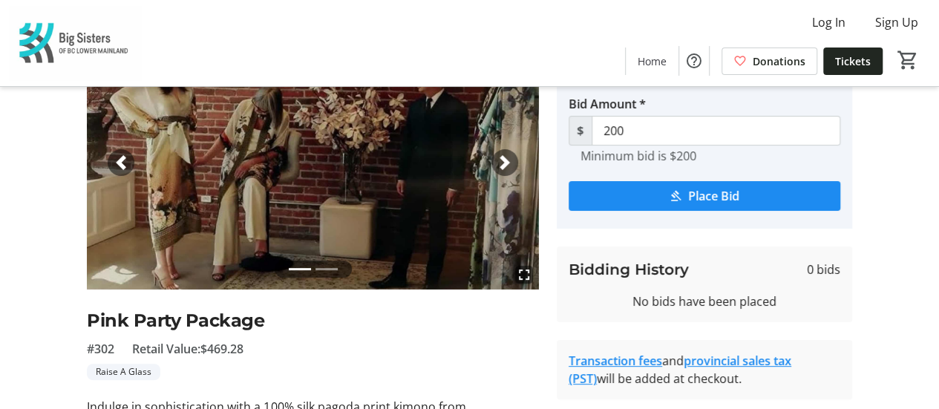
click at [509, 161] on span "button" at bounding box center [504, 162] width 15 height 15
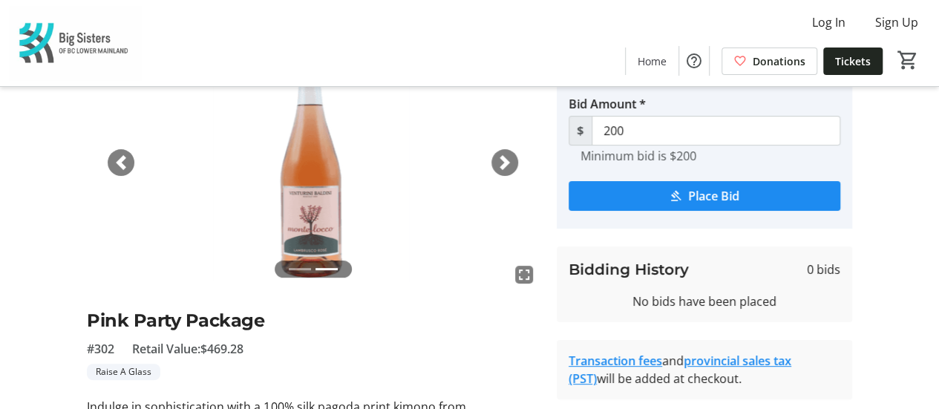
click at [509, 161] on span "button" at bounding box center [504, 162] width 15 height 15
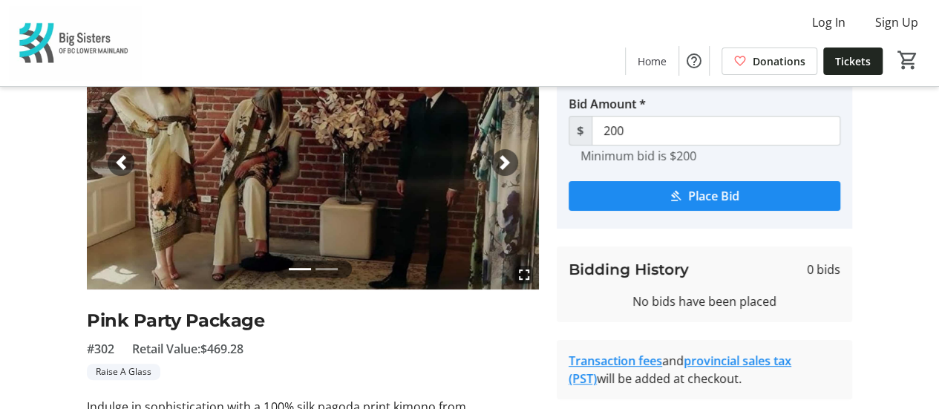
click at [509, 161] on span "button" at bounding box center [504, 162] width 15 height 15
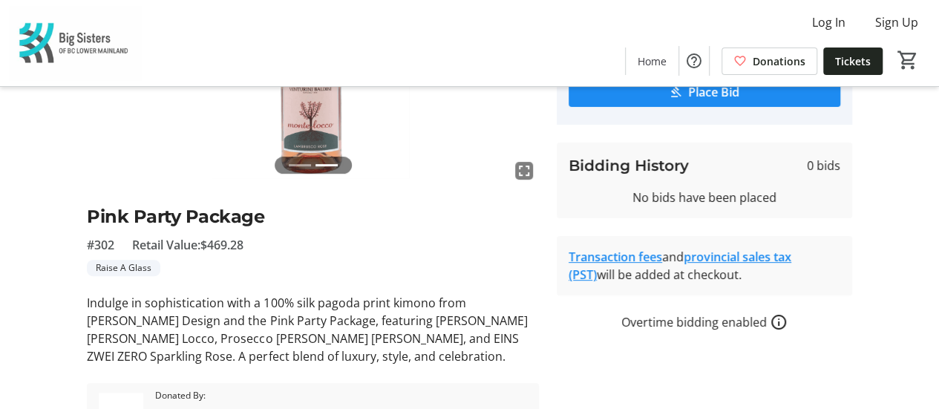
scroll to position [0, 0]
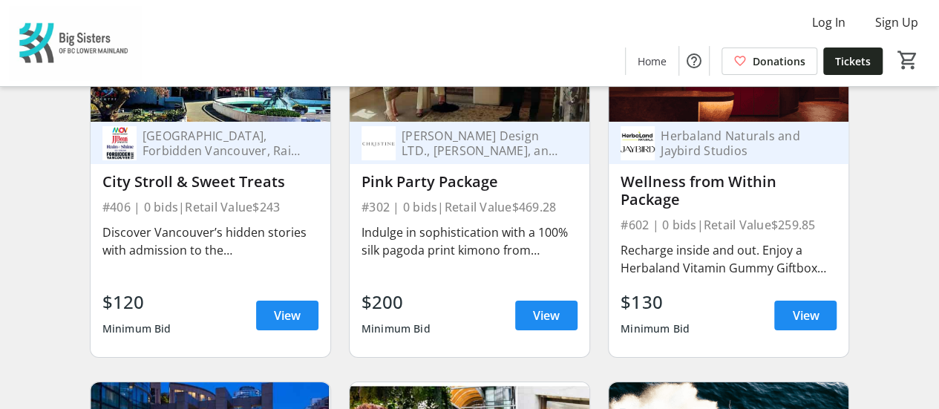
scroll to position [2610, 0]
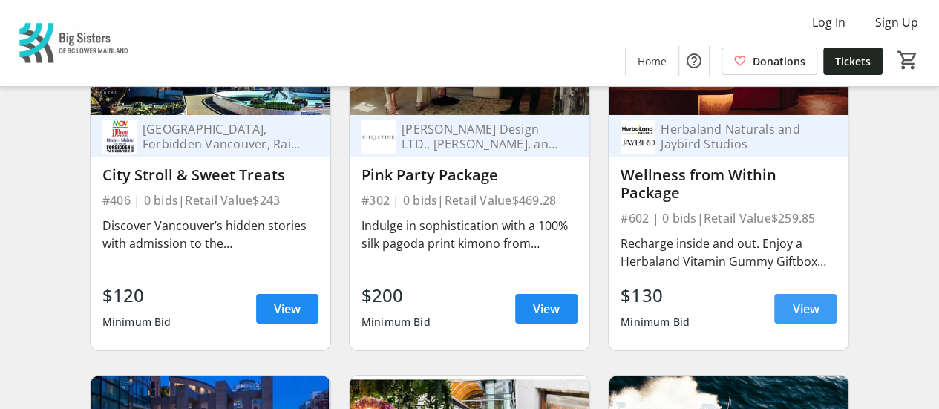
click at [804, 300] on span "View" at bounding box center [805, 309] width 27 height 18
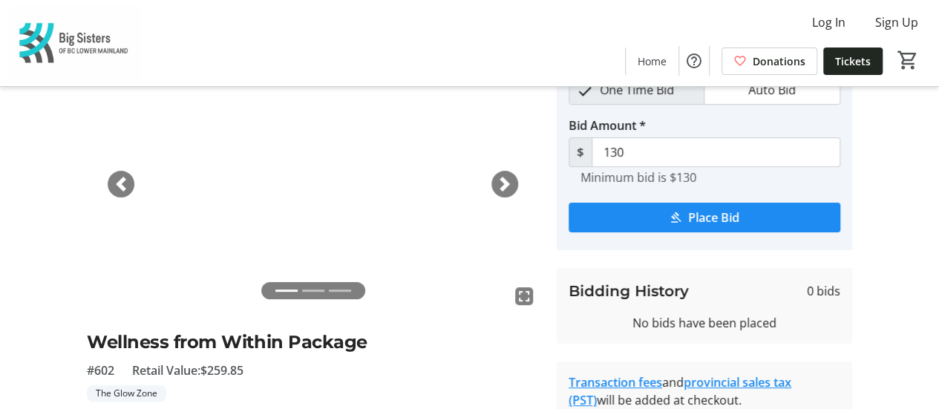
scroll to position [49, 0]
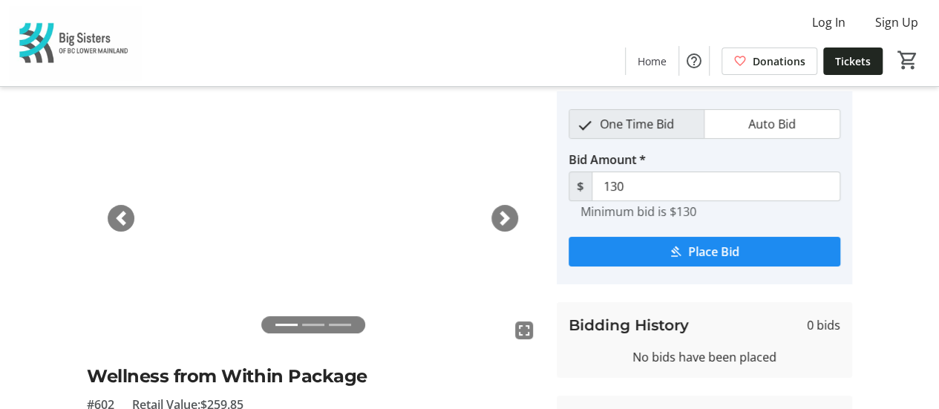
click at [502, 216] on span "button" at bounding box center [504, 218] width 15 height 15
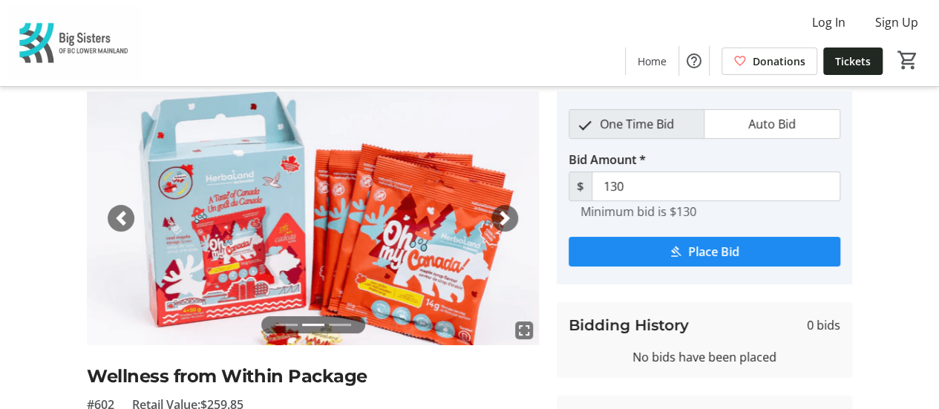
click at [502, 216] on span "button" at bounding box center [504, 218] width 15 height 15
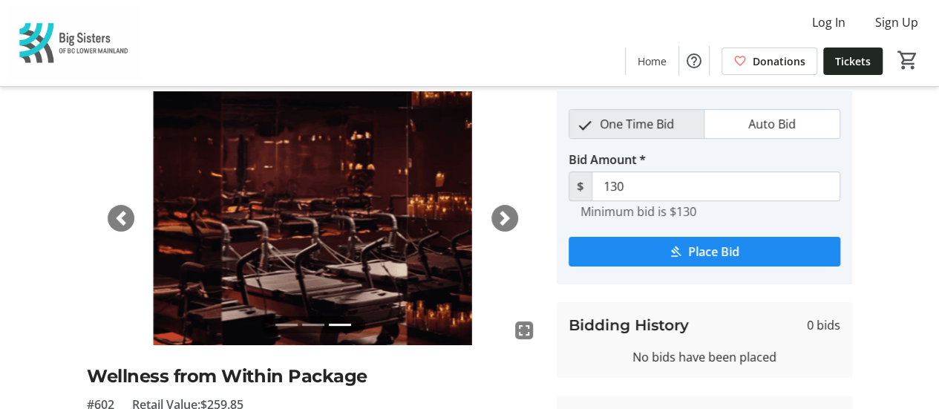
click at [503, 215] on span "button" at bounding box center [504, 218] width 15 height 15
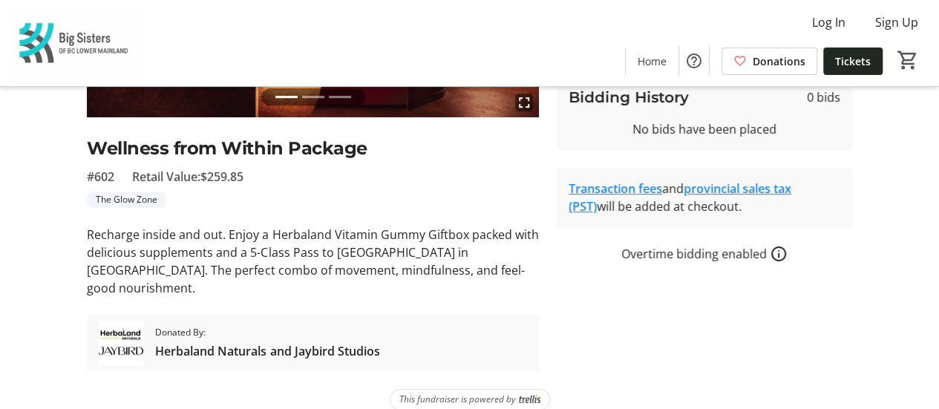
scroll to position [0, 0]
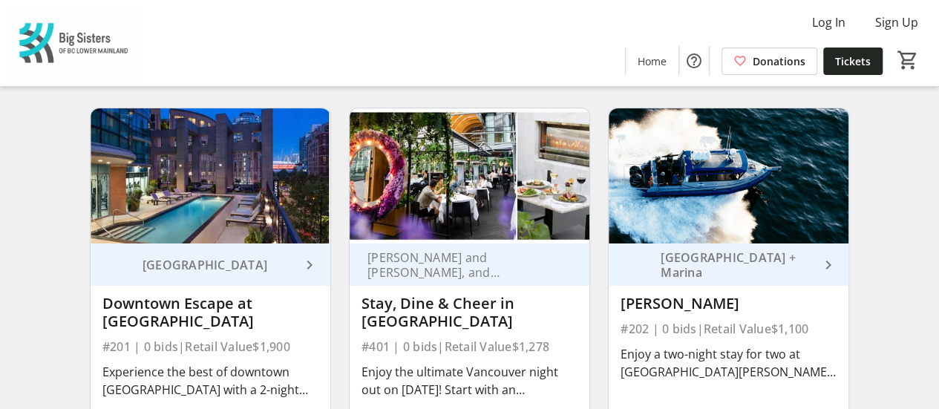
scroll to position [2922, 0]
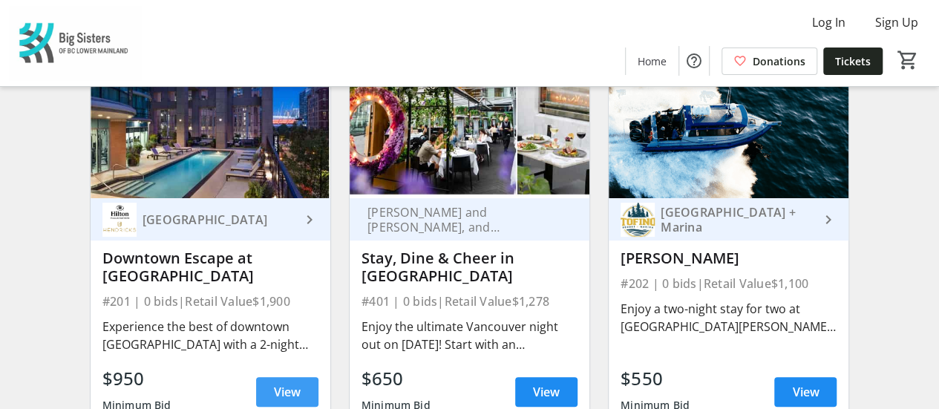
click at [293, 384] on span "View" at bounding box center [287, 392] width 27 height 18
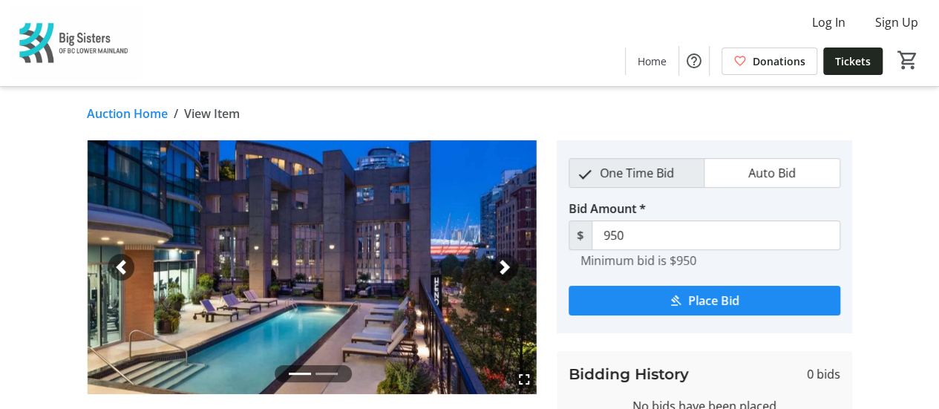
click at [506, 269] on span "button" at bounding box center [504, 267] width 15 height 15
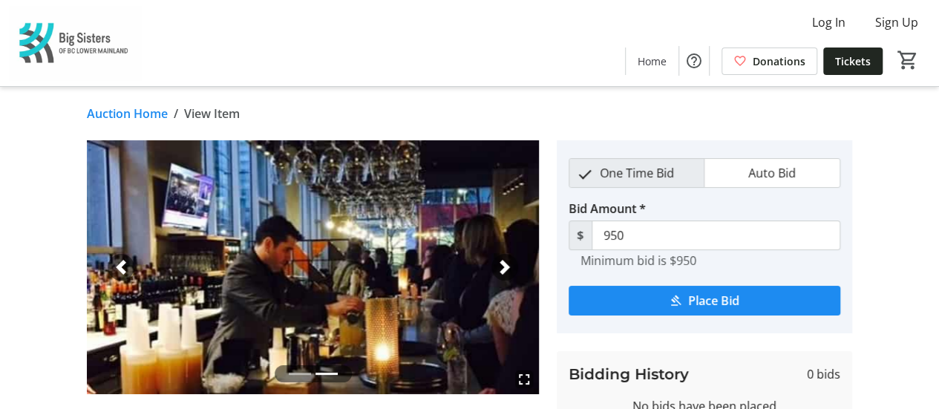
click at [506, 269] on span "button" at bounding box center [504, 267] width 15 height 15
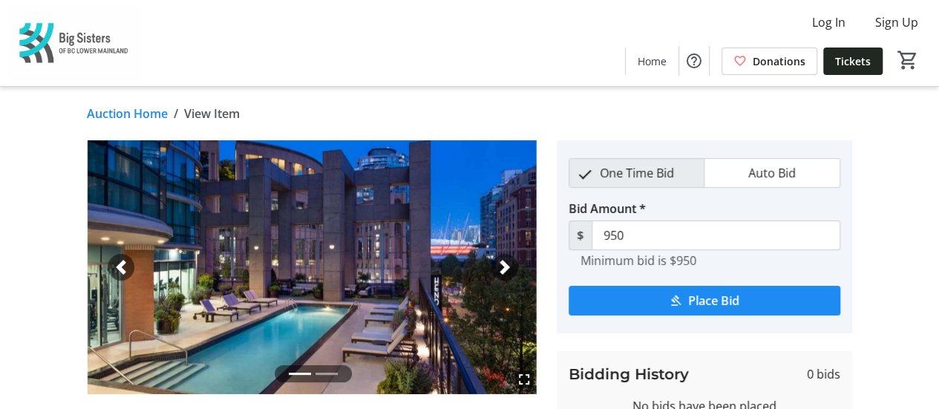
click at [506, 269] on span "button" at bounding box center [504, 267] width 15 height 15
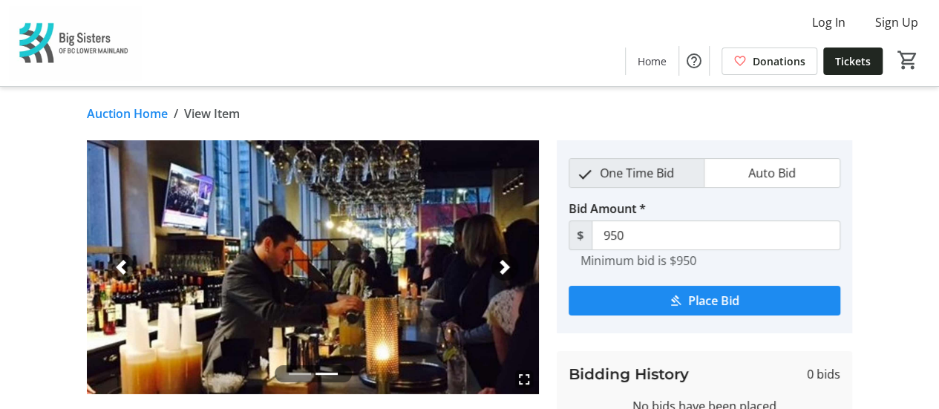
click at [506, 269] on span "button" at bounding box center [504, 267] width 15 height 15
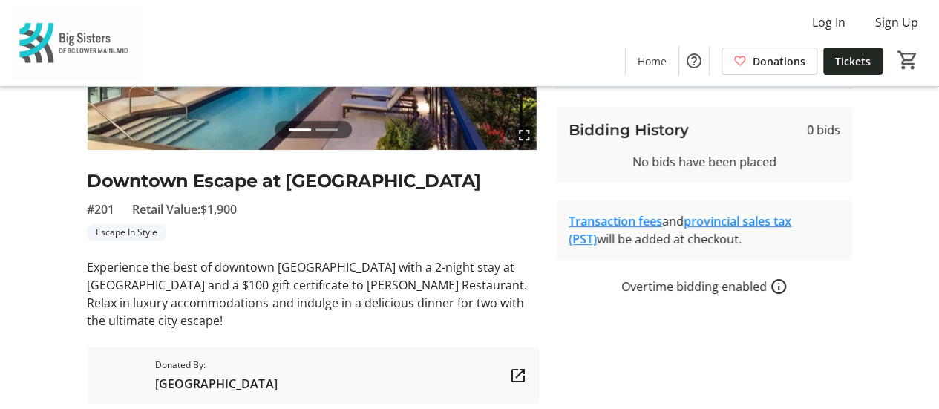
scroll to position [253, 0]
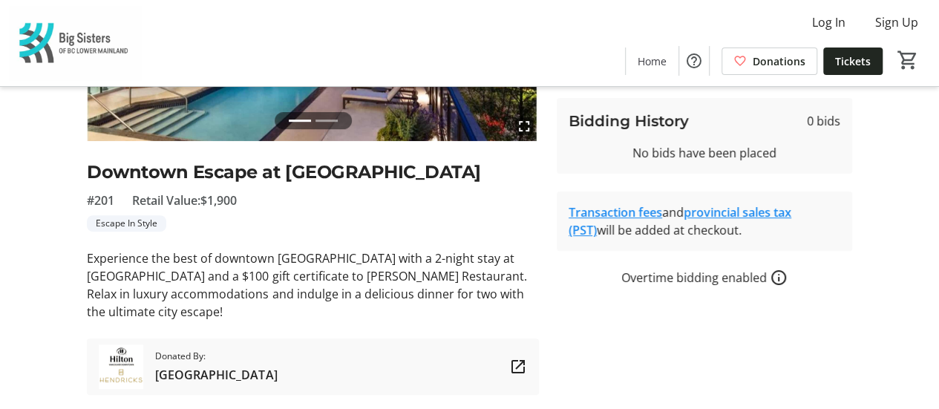
drag, startPoint x: 935, startPoint y: 234, endPoint x: 935, endPoint y: 223, distance: 11.9
click at [935, 223] on div "fullscreen fullscreen Previous Next Downtown Escape at [GEOGRAPHIC_DATA] #201 R…" at bounding box center [469, 141] width 939 height 508
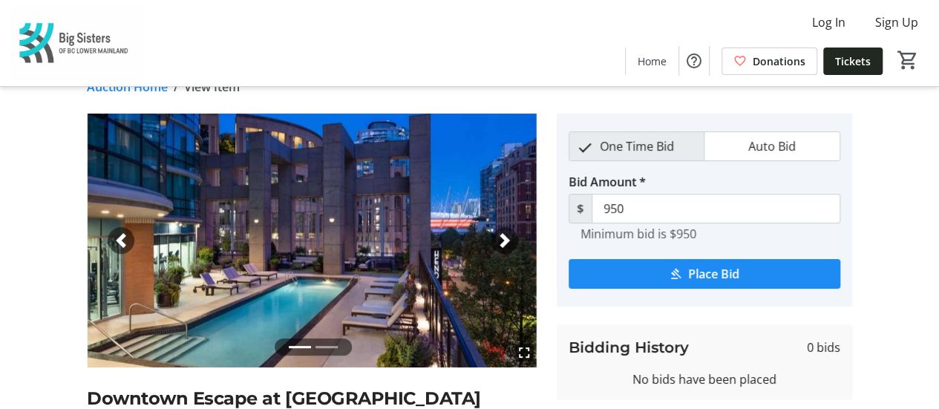
scroll to position [0, 0]
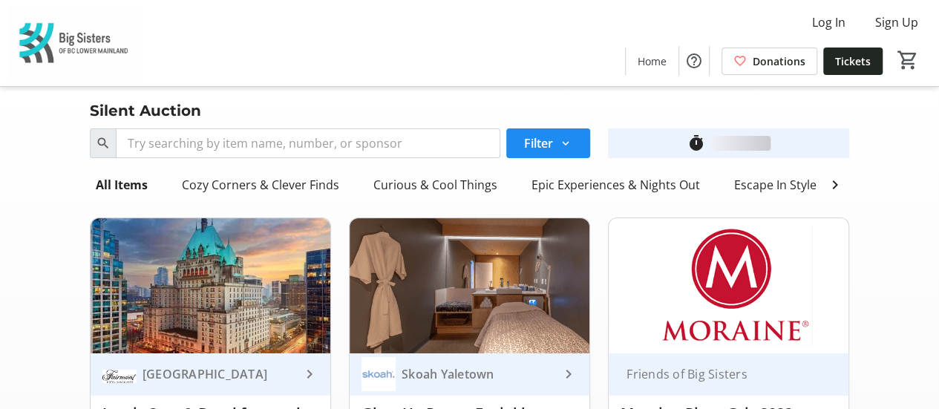
scroll to position [2922, 0]
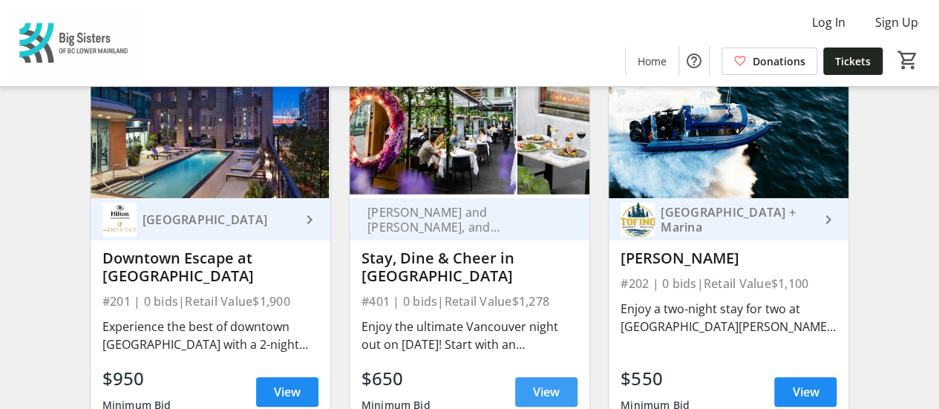
click at [541, 383] on span "View" at bounding box center [546, 392] width 27 height 18
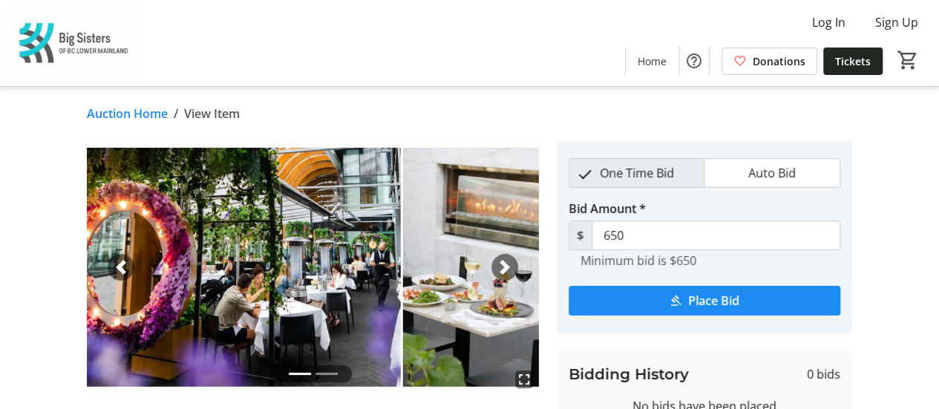
click at [506, 271] on span "button" at bounding box center [504, 267] width 15 height 15
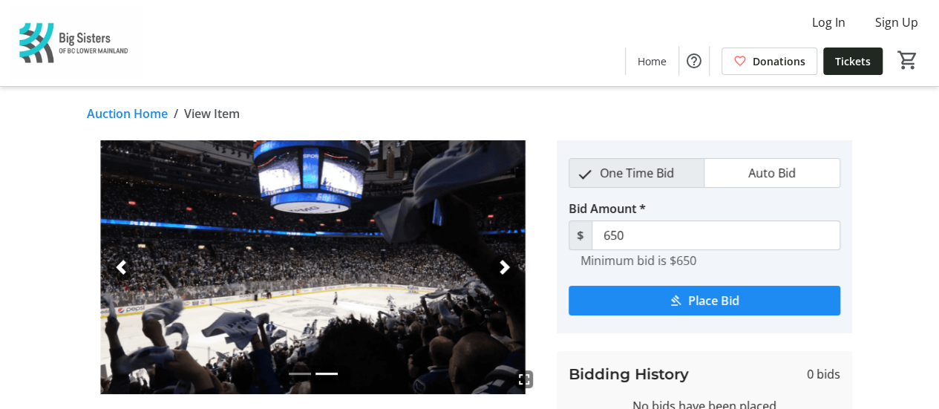
click at [504, 267] on span "button" at bounding box center [504, 267] width 15 height 15
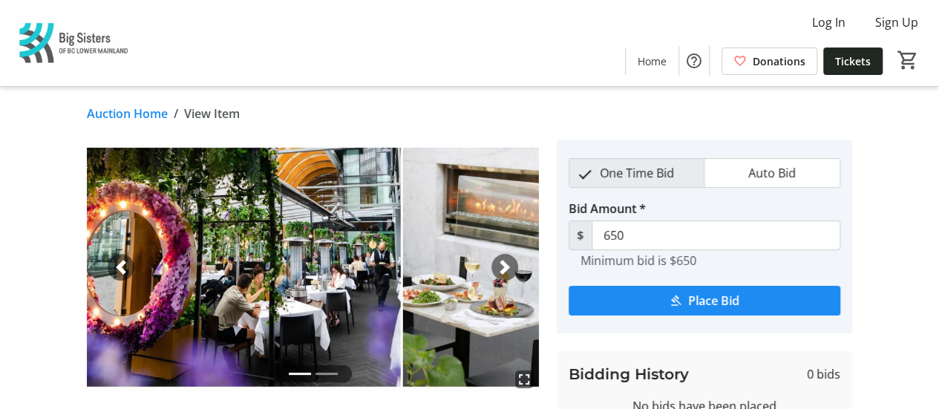
click at [504, 267] on span "button" at bounding box center [504, 267] width 15 height 15
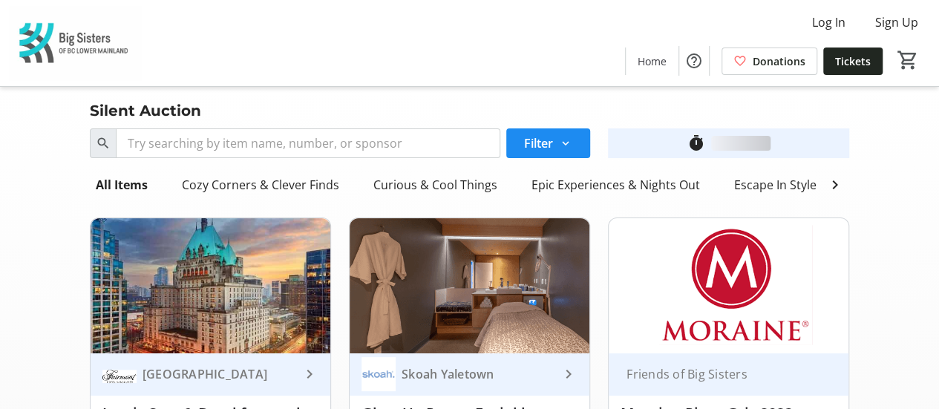
scroll to position [2922, 0]
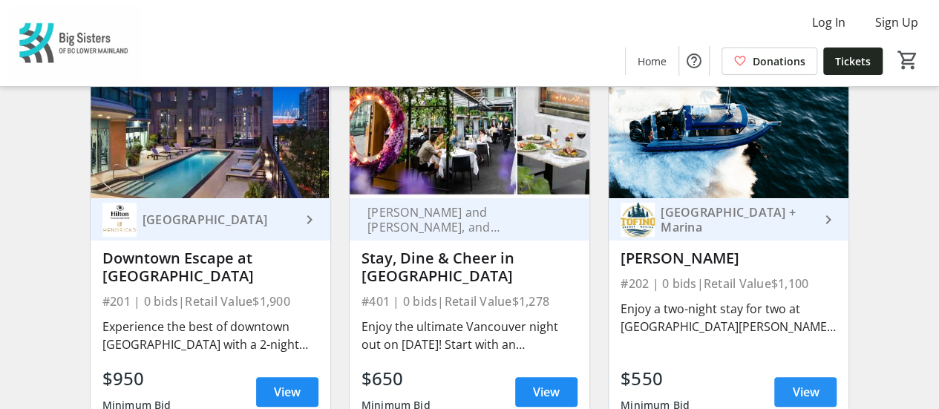
click at [814, 386] on span "View" at bounding box center [805, 392] width 27 height 18
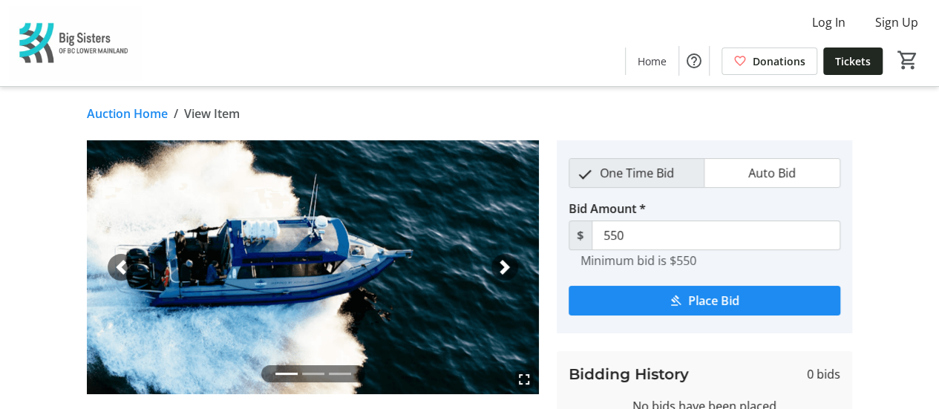
click at [511, 264] on span "button" at bounding box center [504, 267] width 15 height 15
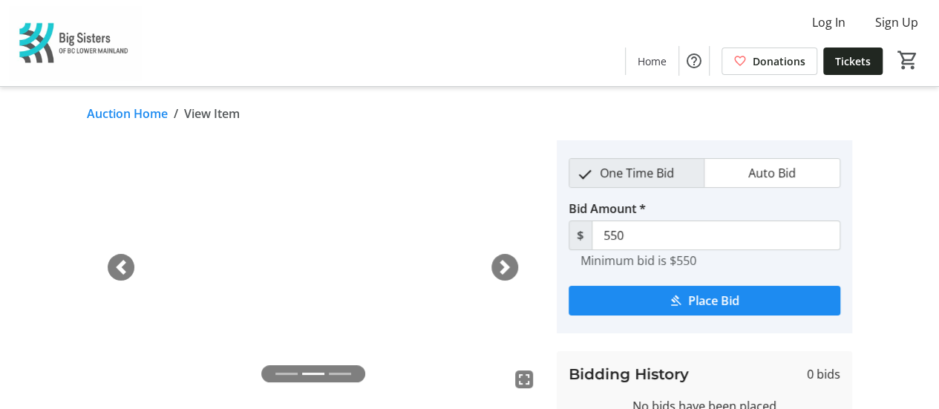
click at [512, 263] on span "button" at bounding box center [504, 267] width 15 height 15
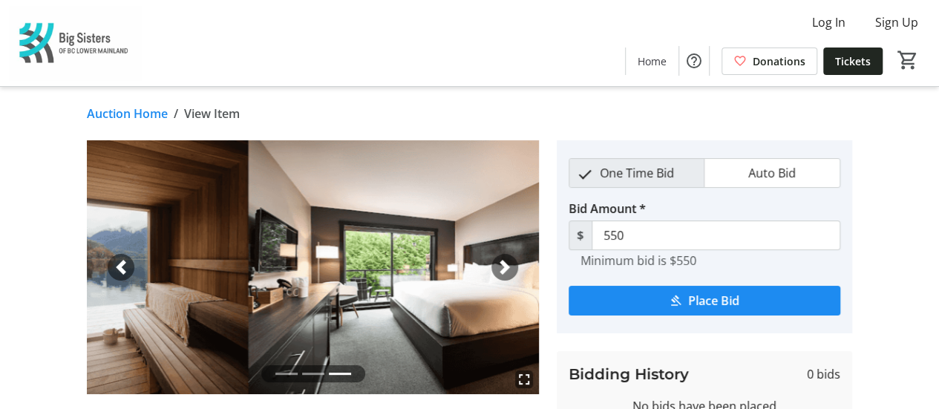
click at [512, 263] on div "Next" at bounding box center [504, 267] width 27 height 27
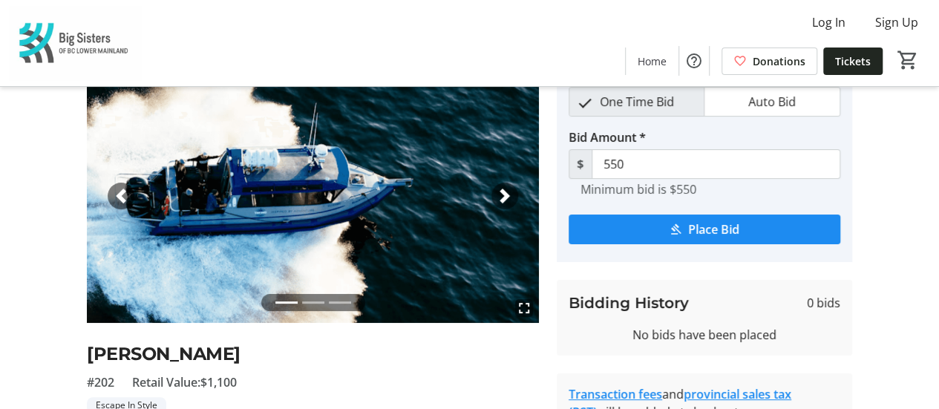
scroll to position [10, 0]
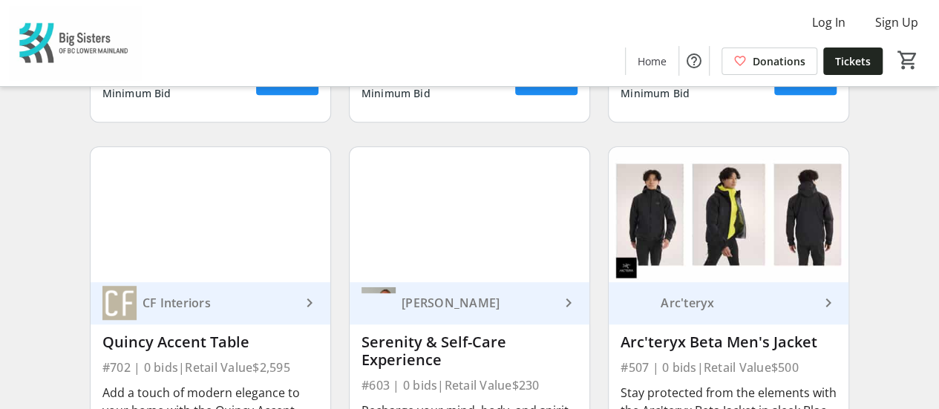
scroll to position [3311, 0]
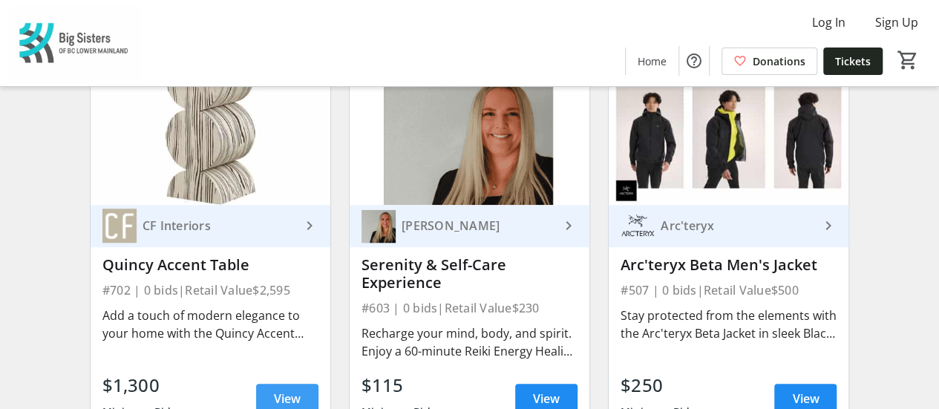
click at [283, 390] on span "View" at bounding box center [287, 399] width 27 height 18
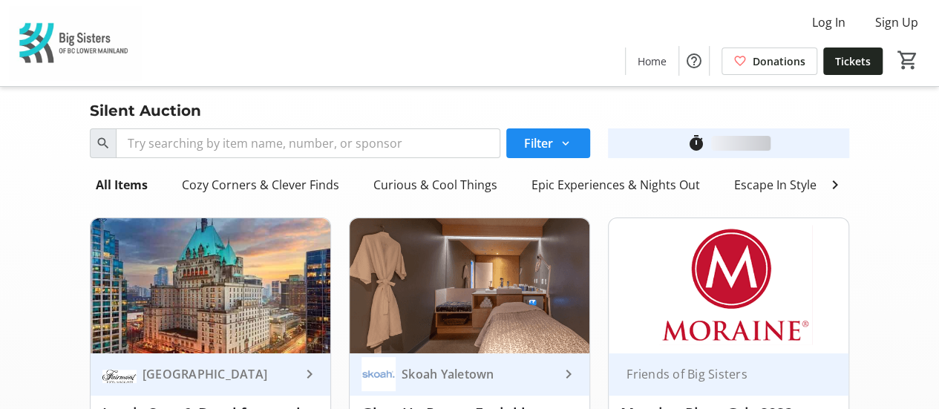
scroll to position [3311, 0]
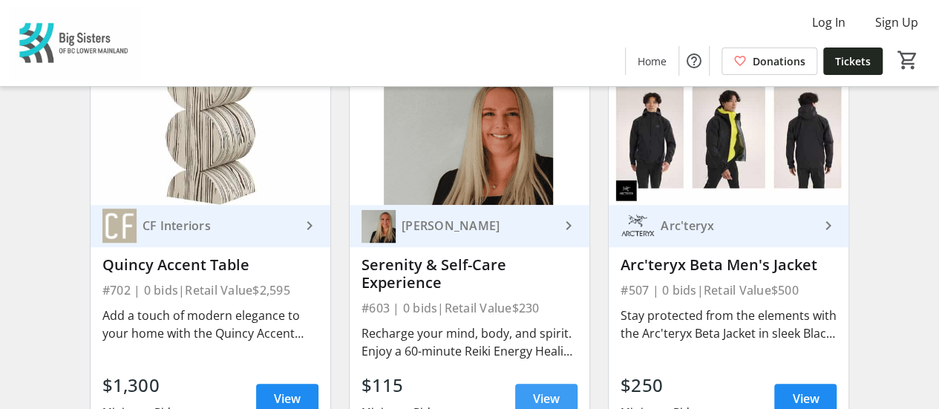
click at [548, 390] on span "View" at bounding box center [546, 399] width 27 height 18
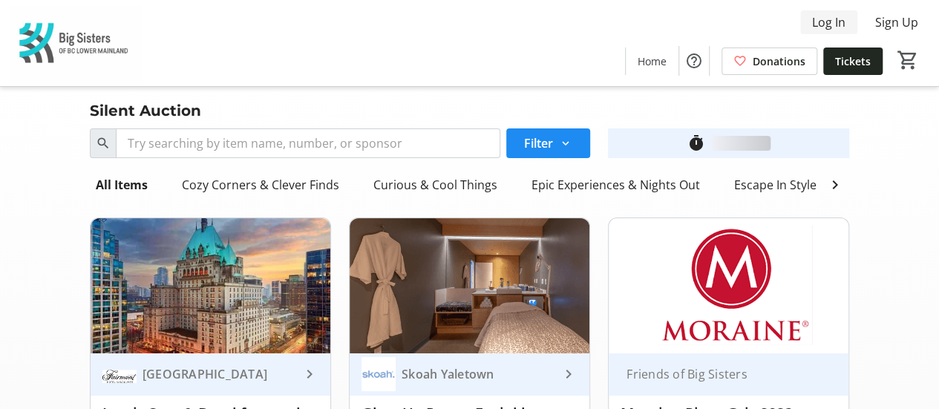
scroll to position [3311, 0]
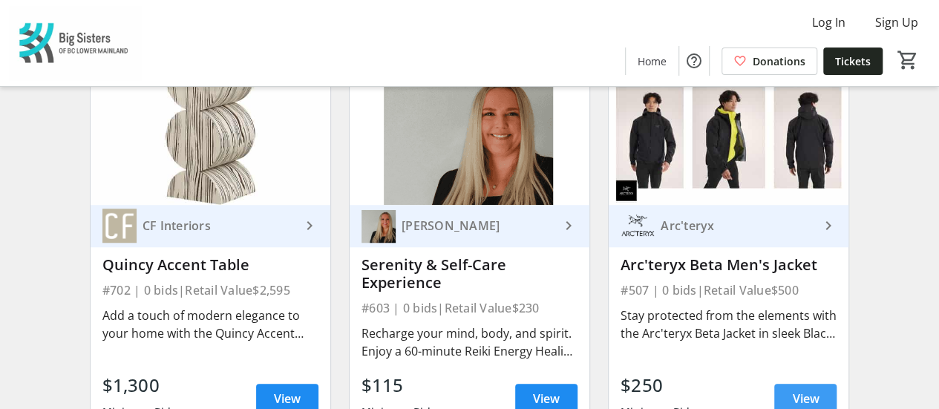
click at [809, 390] on span "View" at bounding box center [805, 399] width 27 height 18
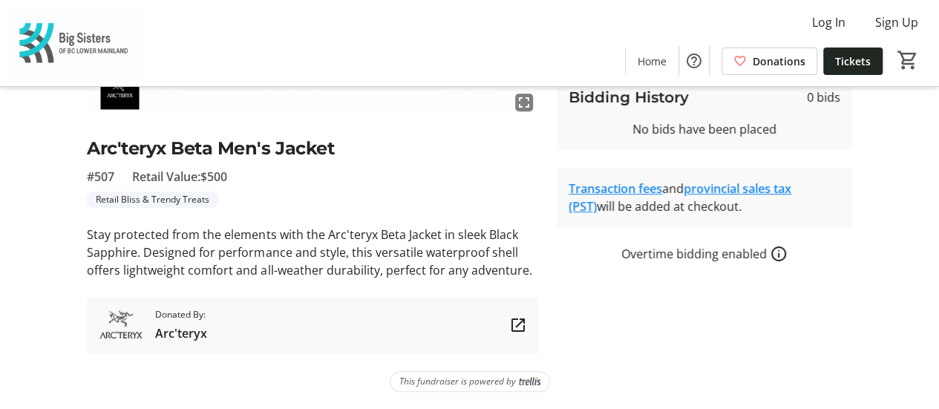
scroll to position [220, 0]
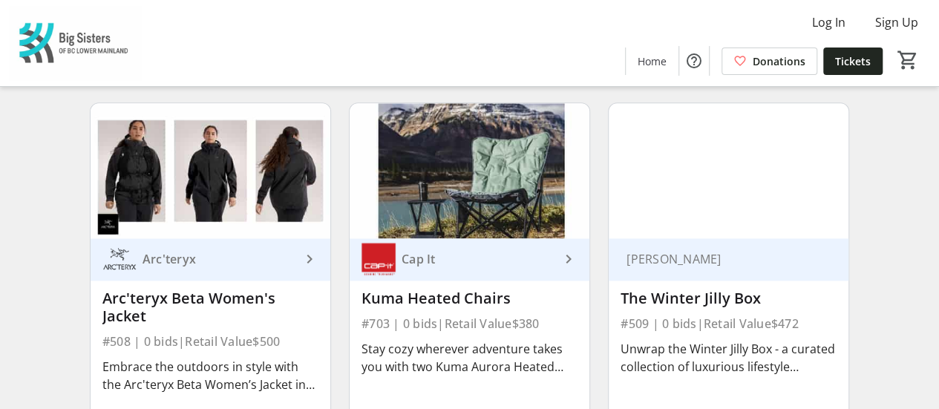
scroll to position [3812, 0]
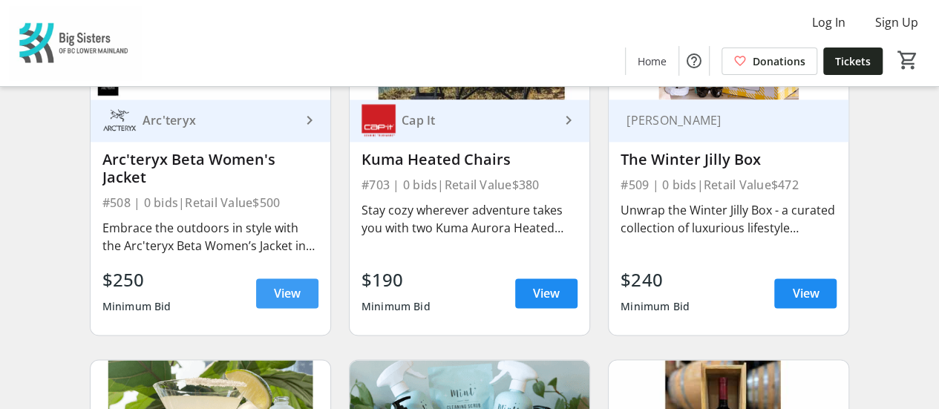
click at [295, 286] on span "View" at bounding box center [287, 293] width 27 height 18
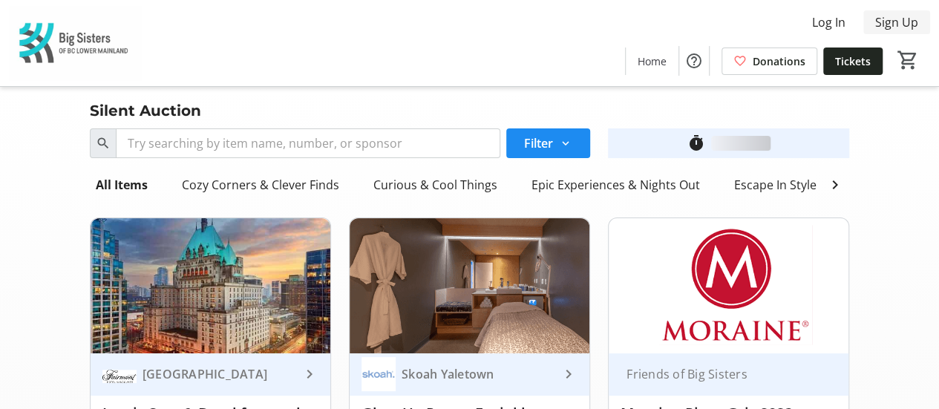
scroll to position [3812, 0]
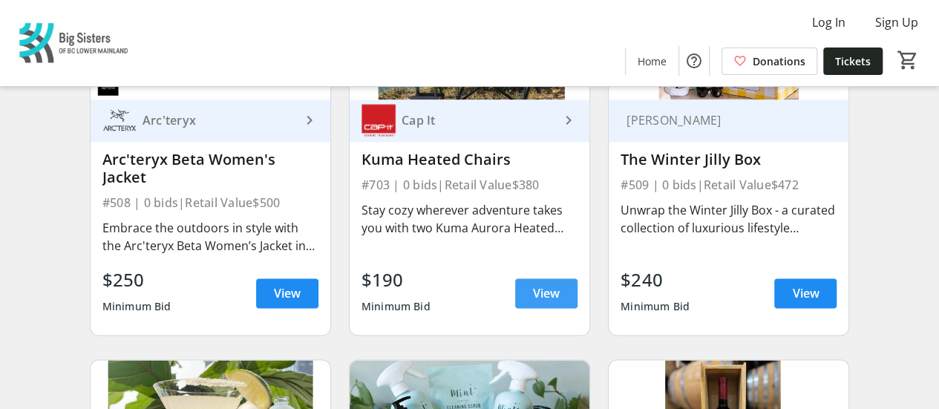
click at [554, 288] on span "View" at bounding box center [546, 293] width 27 height 18
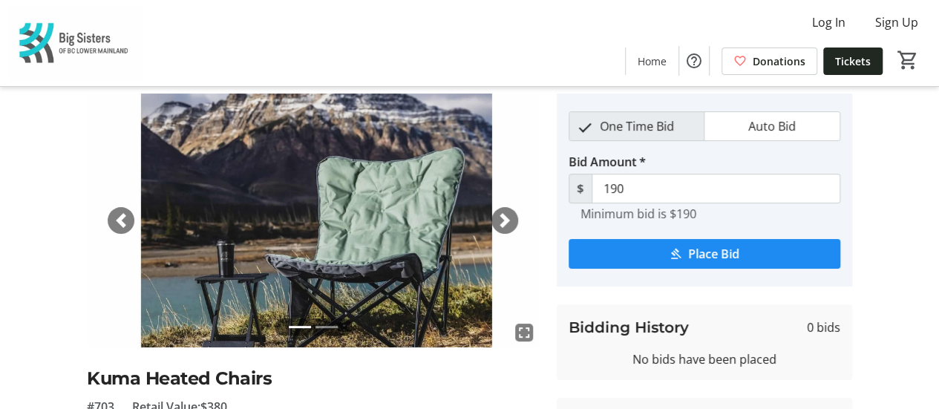
scroll to position [28, 0]
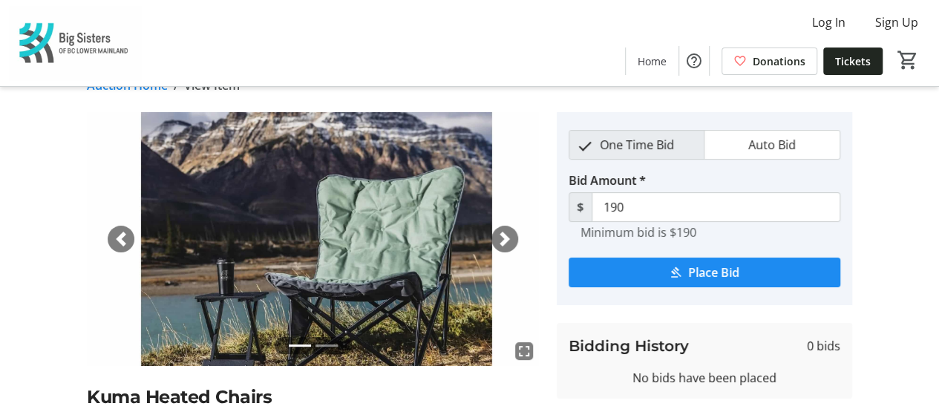
click at [508, 234] on span "button" at bounding box center [504, 239] width 15 height 15
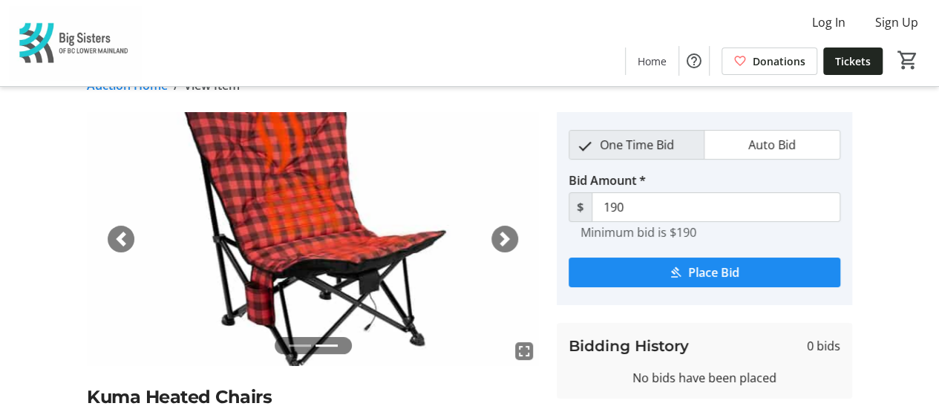
click at [508, 234] on span "button" at bounding box center [504, 239] width 15 height 15
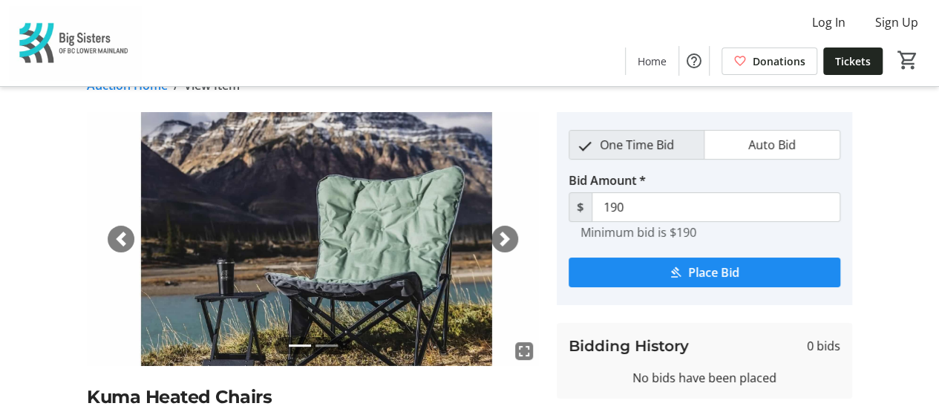
click at [509, 234] on span "button" at bounding box center [504, 239] width 15 height 15
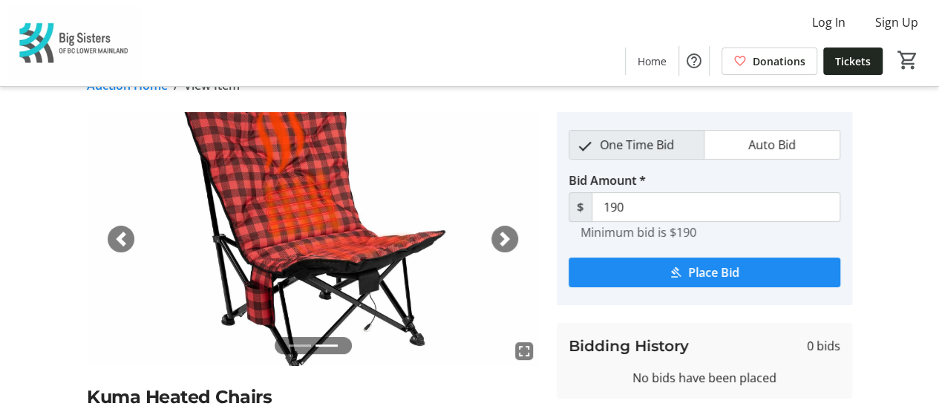
scroll to position [3812, 0]
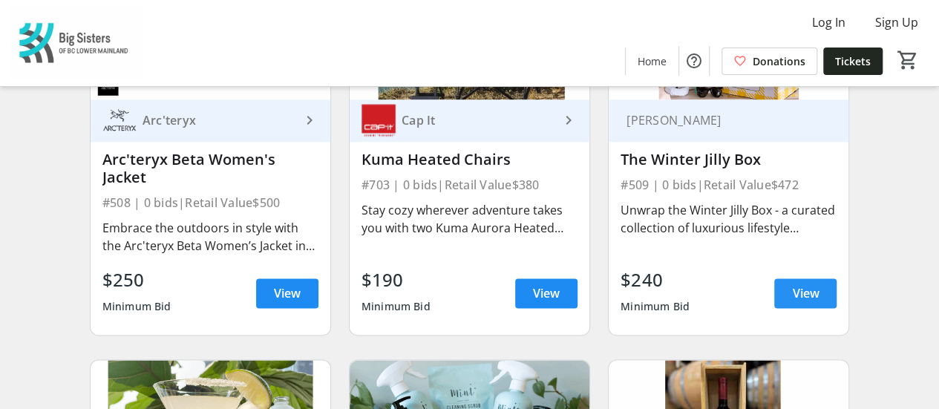
click at [810, 286] on span "View" at bounding box center [805, 293] width 27 height 18
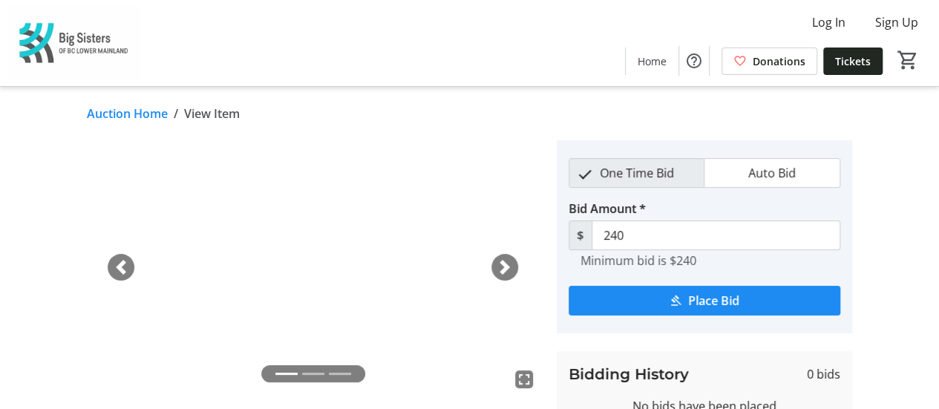
click at [505, 266] on span "button" at bounding box center [504, 267] width 15 height 15
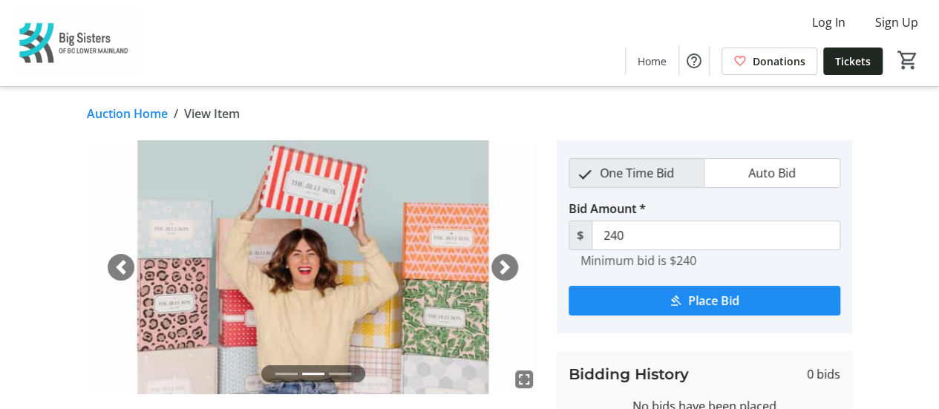
click at [505, 266] on span "button" at bounding box center [504, 267] width 15 height 15
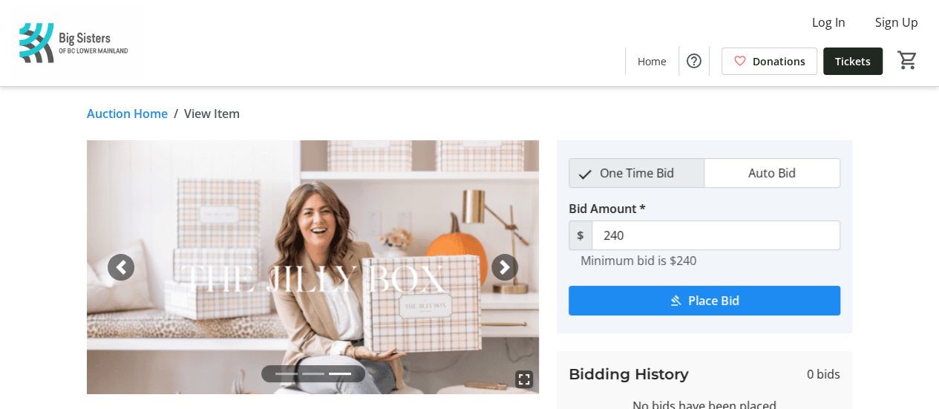
click at [505, 266] on span "button" at bounding box center [504, 267] width 15 height 15
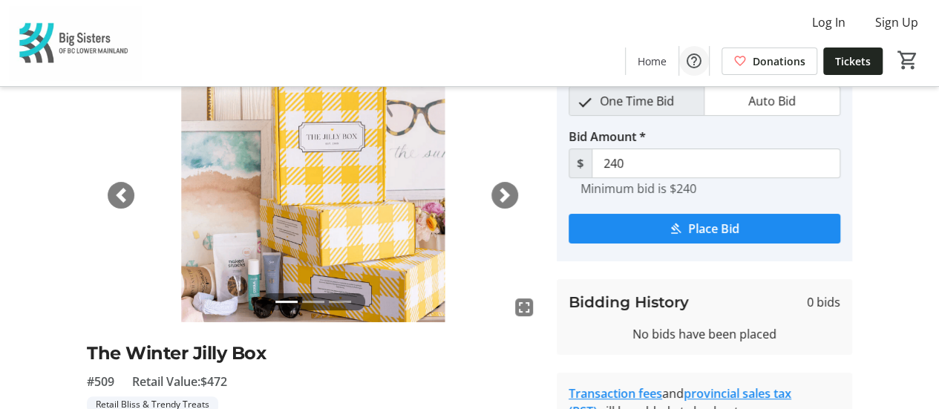
scroll to position [33, 0]
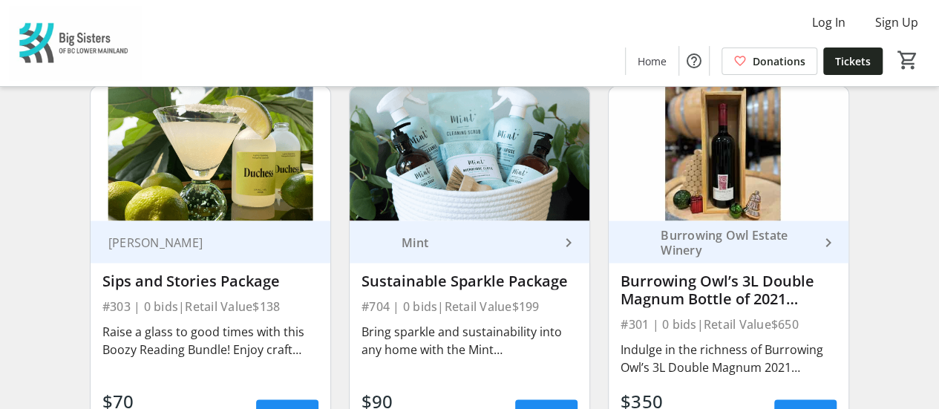
scroll to position [4161, 0]
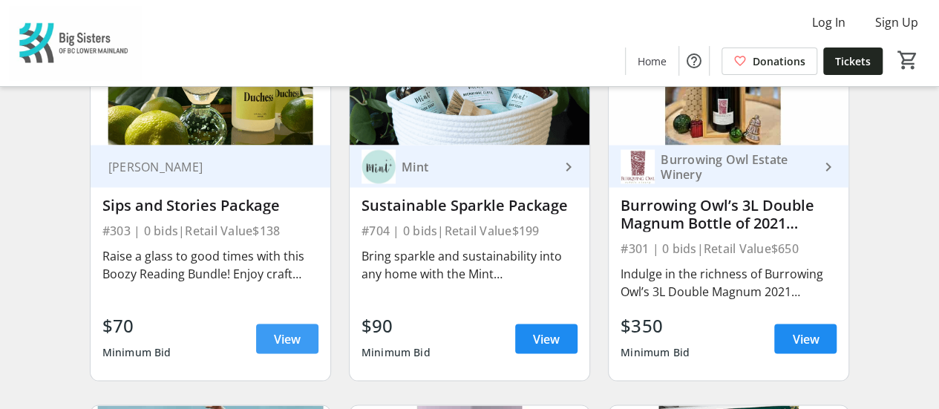
click at [289, 329] on span "View" at bounding box center [287, 338] width 27 height 18
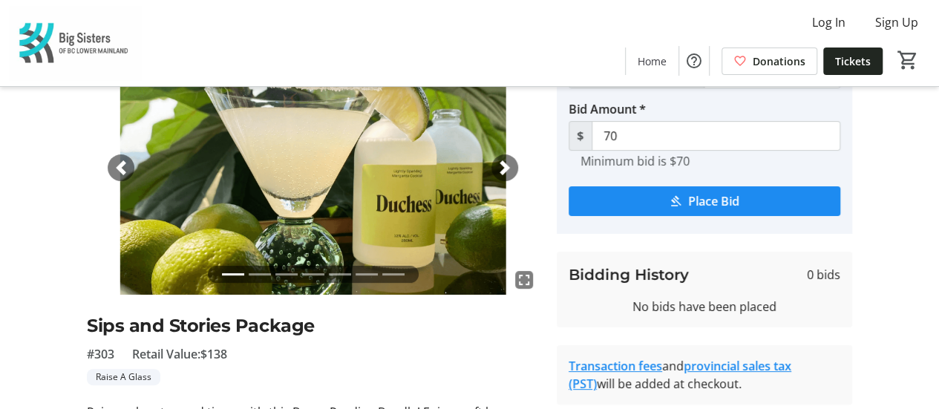
scroll to position [71, 0]
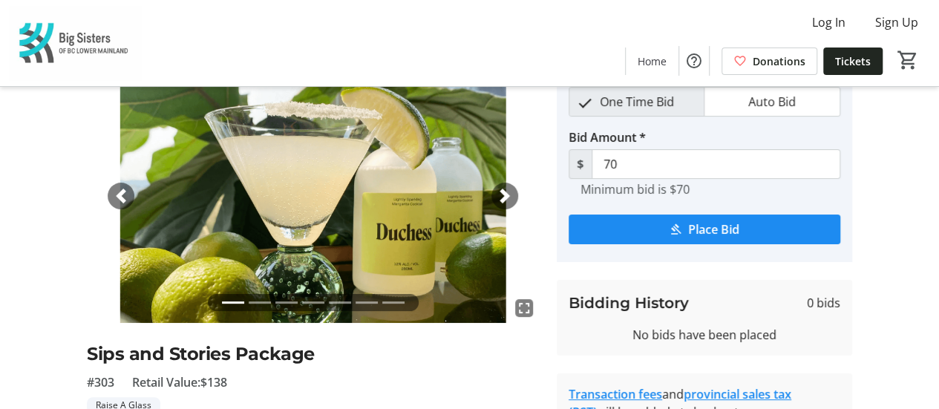
click at [500, 194] on span "button" at bounding box center [504, 195] width 15 height 15
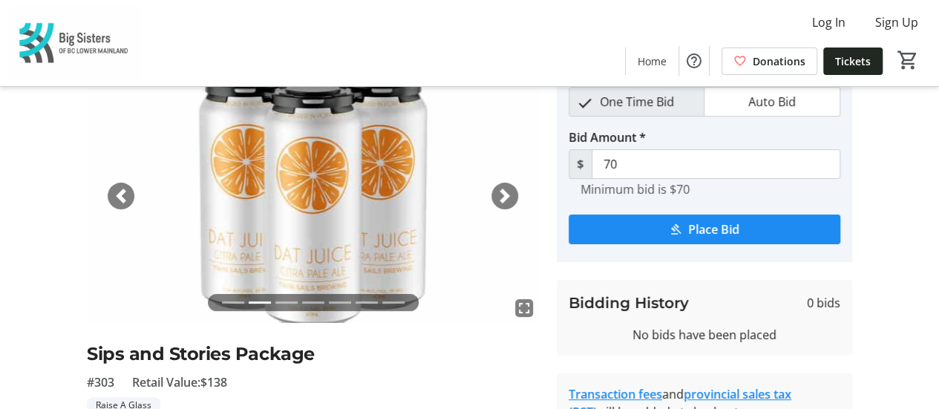
click at [500, 193] on span "button" at bounding box center [504, 195] width 15 height 15
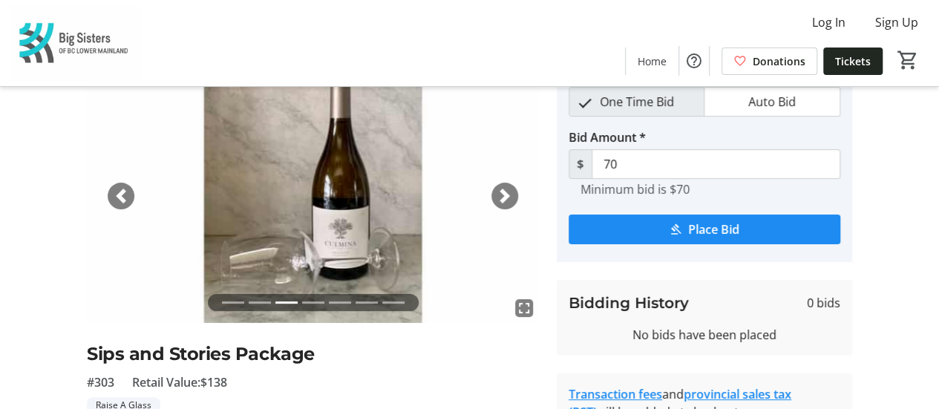
click at [501, 192] on span "button" at bounding box center [504, 195] width 15 height 15
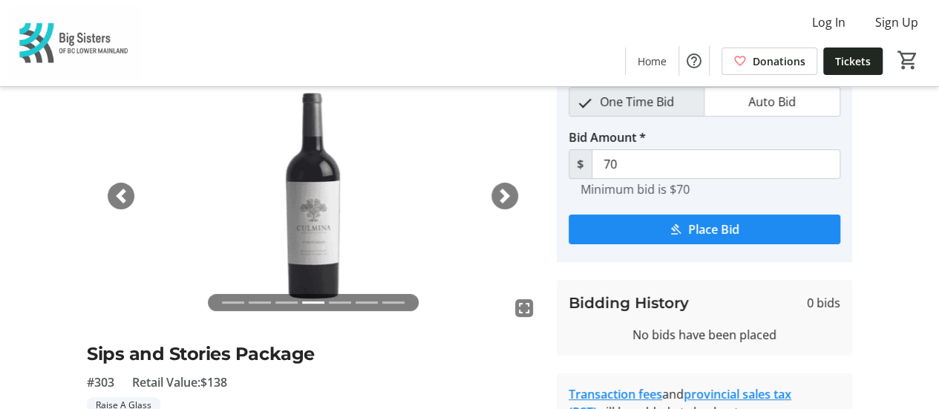
click at [501, 192] on span "button" at bounding box center [504, 195] width 15 height 15
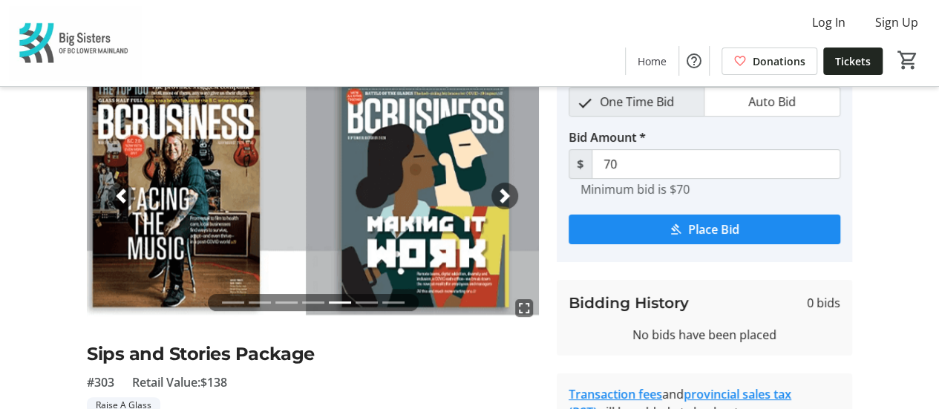
click at [502, 192] on span "button" at bounding box center [504, 195] width 15 height 15
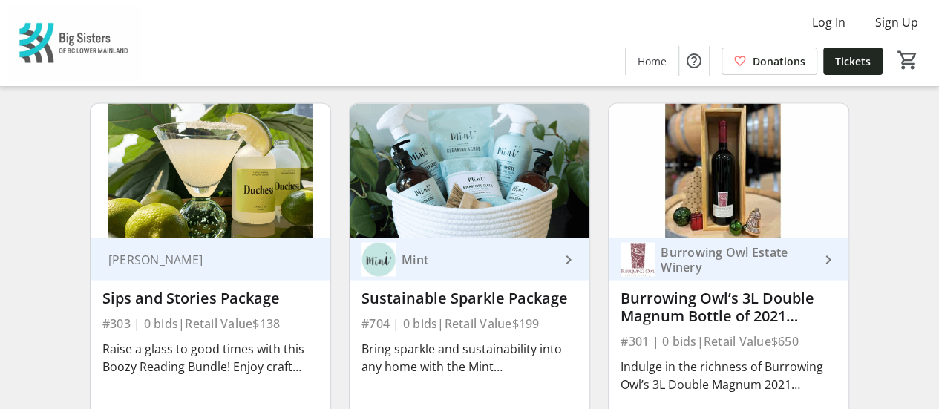
scroll to position [4117, 0]
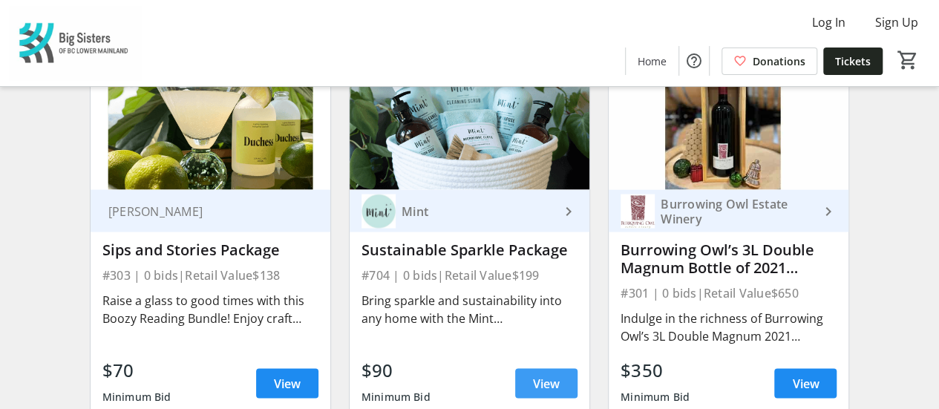
click at [542, 375] on span "View" at bounding box center [546, 383] width 27 height 18
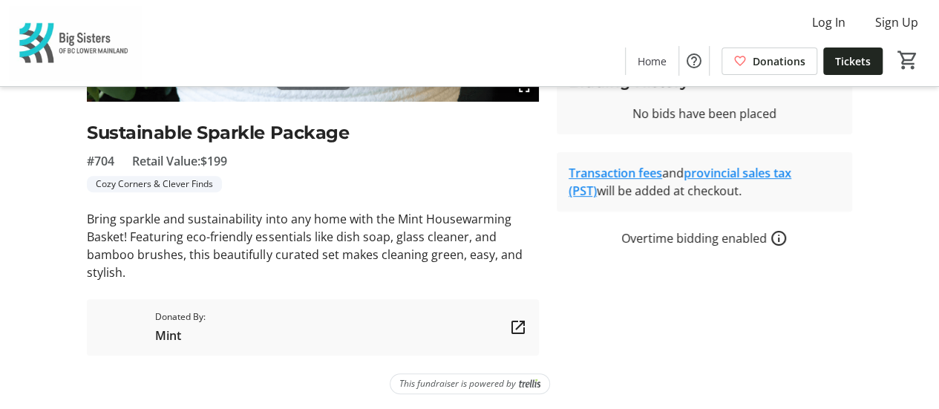
scroll to position [145, 0]
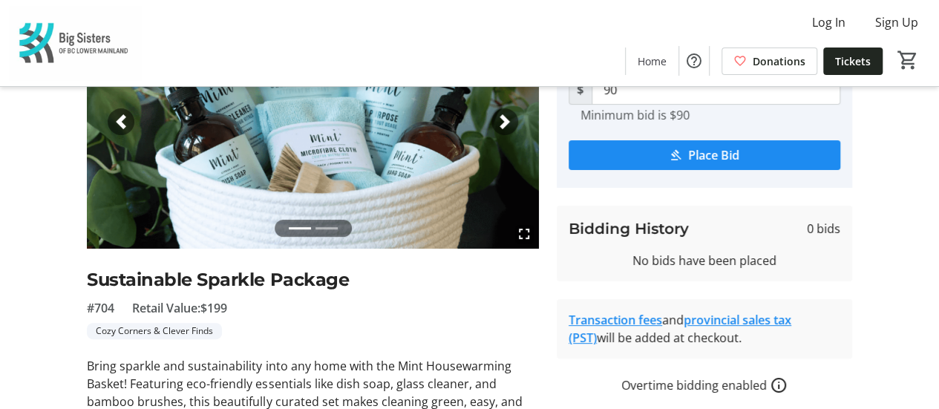
scroll to position [4117, 0]
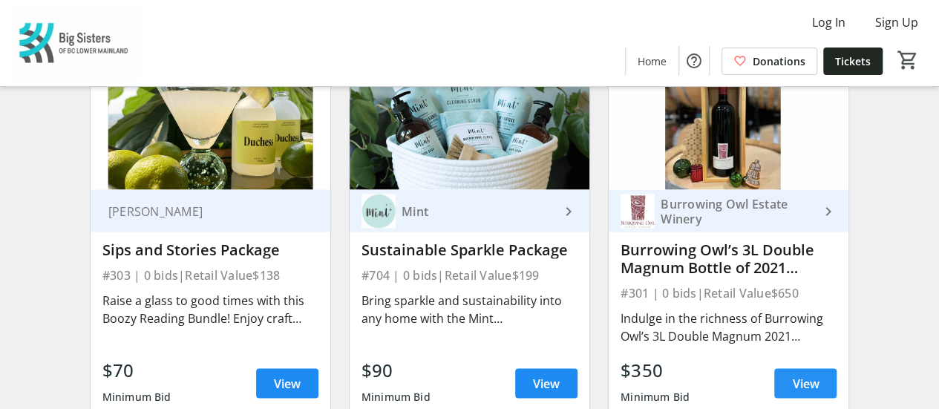
click at [805, 374] on span "View" at bounding box center [805, 383] width 27 height 18
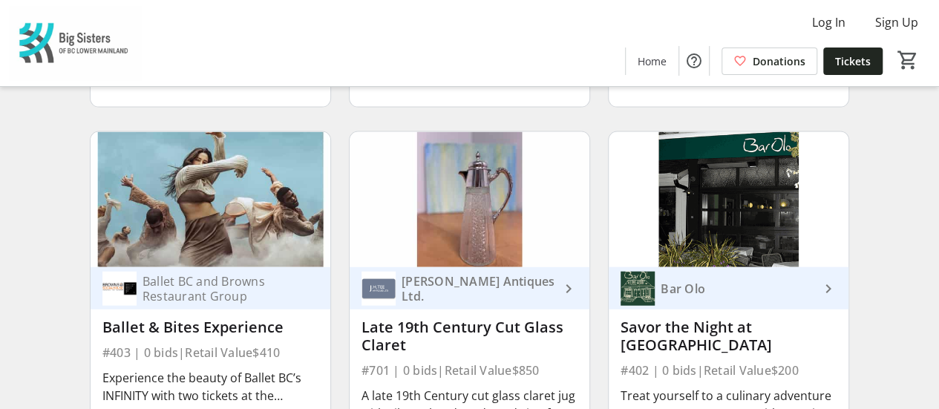
scroll to position [4490, 0]
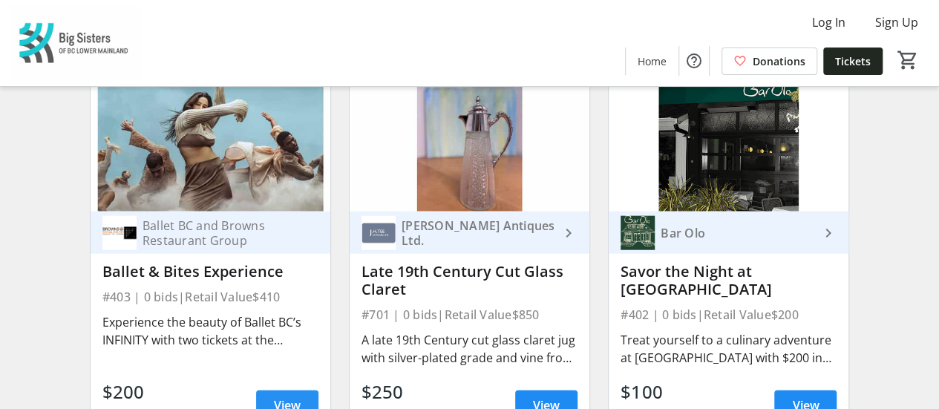
click at [282, 396] on span "View" at bounding box center [287, 405] width 27 height 18
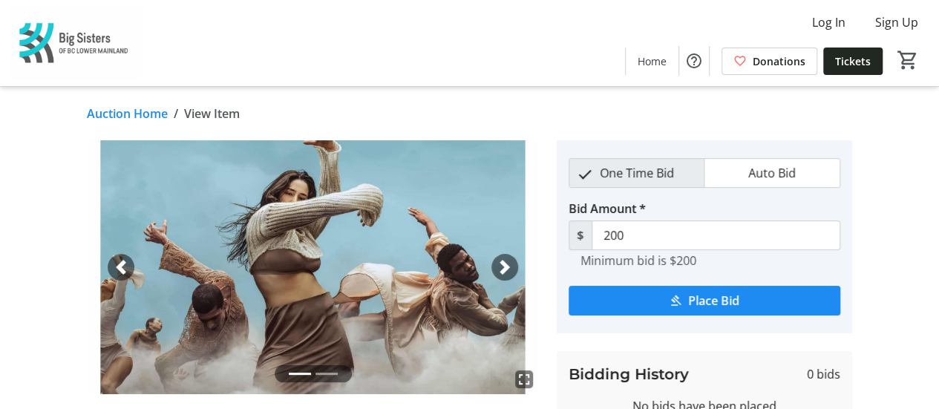
click at [499, 265] on span "button" at bounding box center [504, 267] width 15 height 15
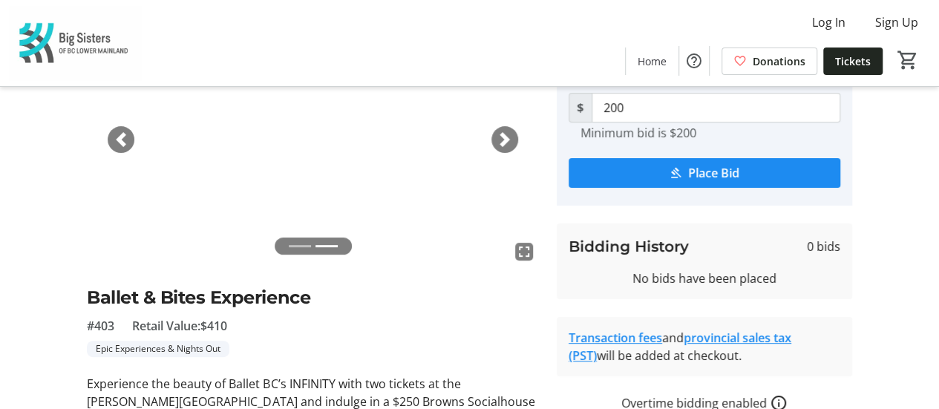
scroll to position [97, 0]
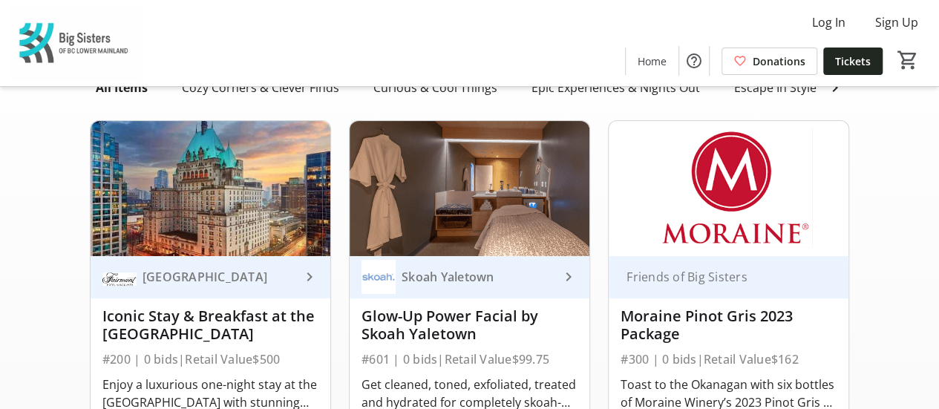
scroll to position [4490, 0]
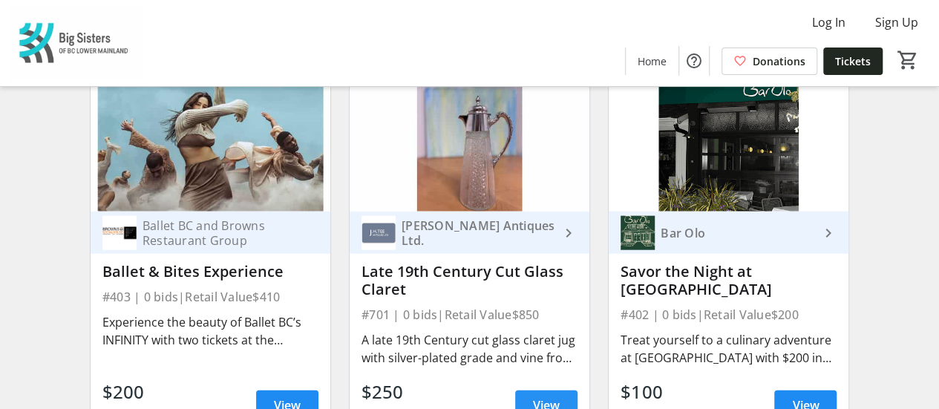
click at [548, 396] on span "View" at bounding box center [546, 405] width 27 height 18
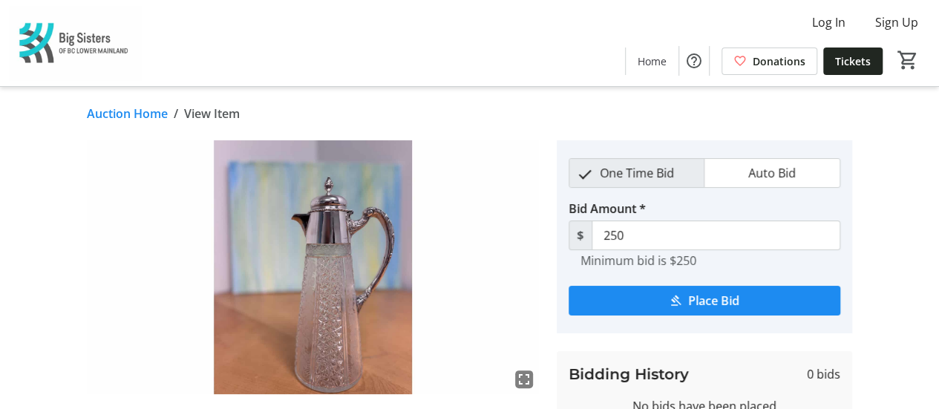
scroll to position [4490, 0]
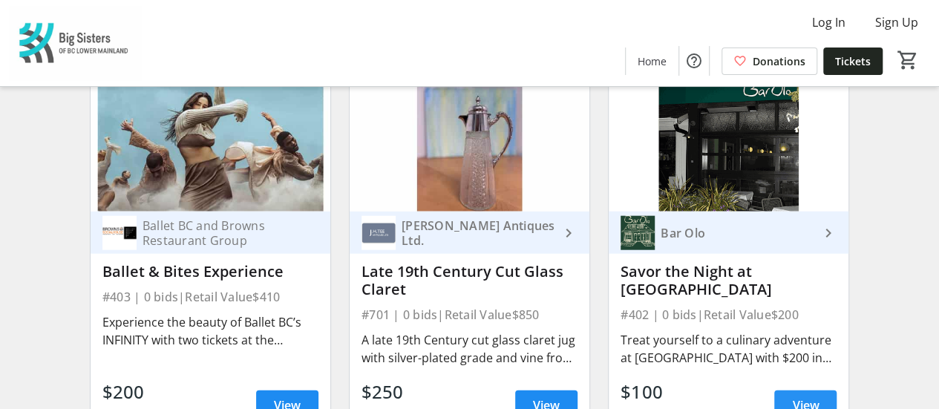
click at [803, 396] on span "View" at bounding box center [805, 405] width 27 height 18
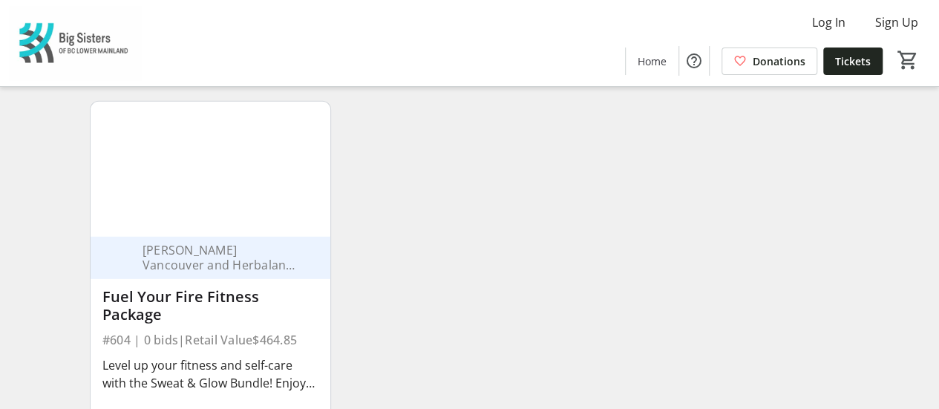
scroll to position [4941, 0]
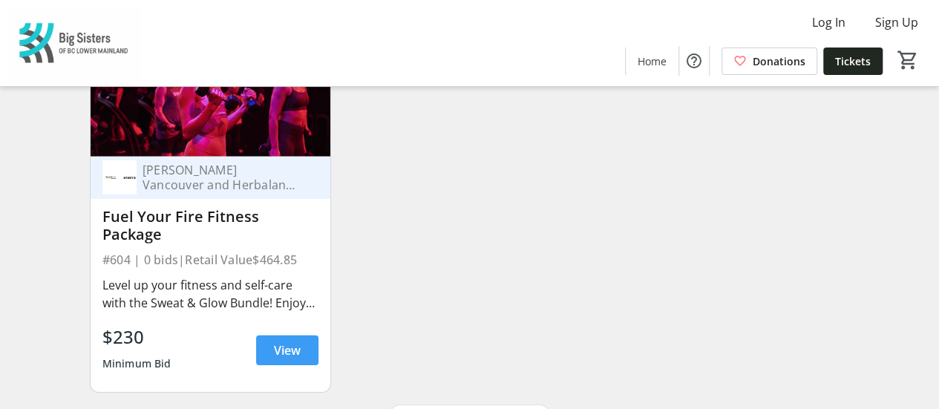
click at [276, 341] on span "View" at bounding box center [287, 350] width 27 height 18
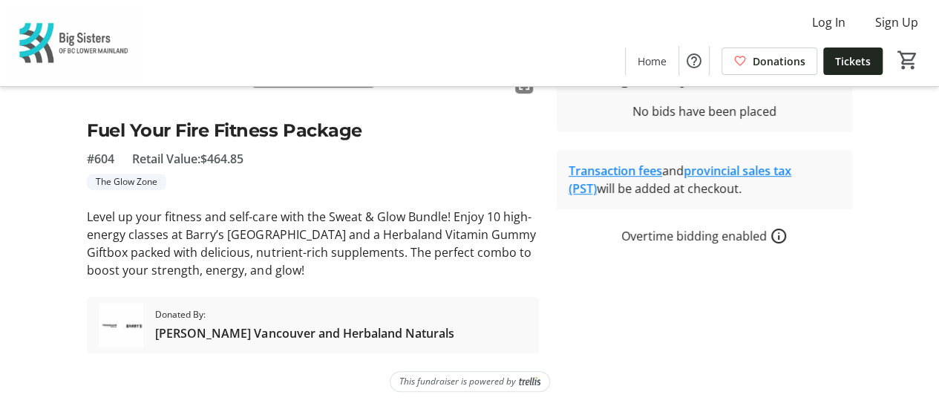
scroll to position [119, 0]
